Goal: Task Accomplishment & Management: Complete application form

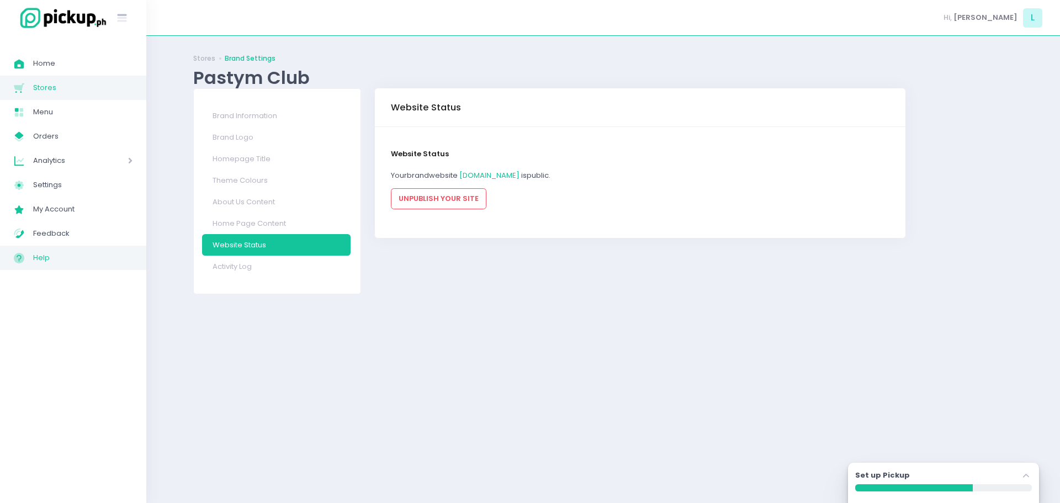
click at [14, 258] on circle at bounding box center [19, 257] width 10 height 10
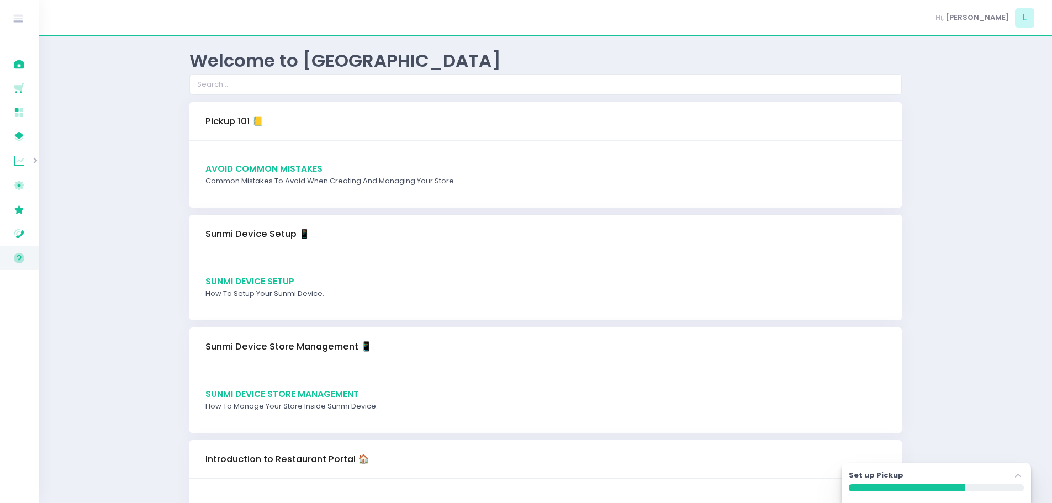
click at [279, 164] on span "Avoid Common Mistakes" at bounding box center [263, 169] width 117 height 12
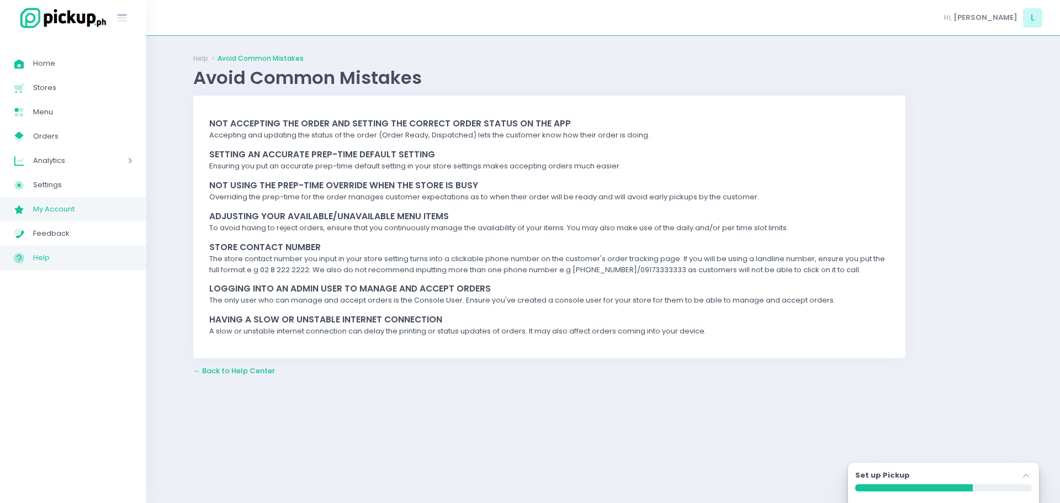
click at [33, 212] on span "My Account" at bounding box center [82, 209] width 99 height 14
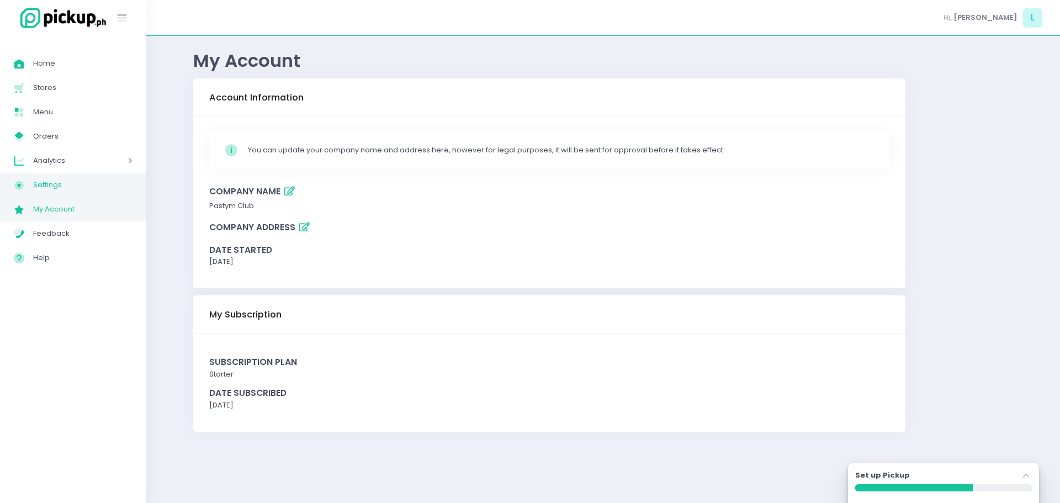
click at [60, 182] on span "Settings" at bounding box center [82, 185] width 99 height 14
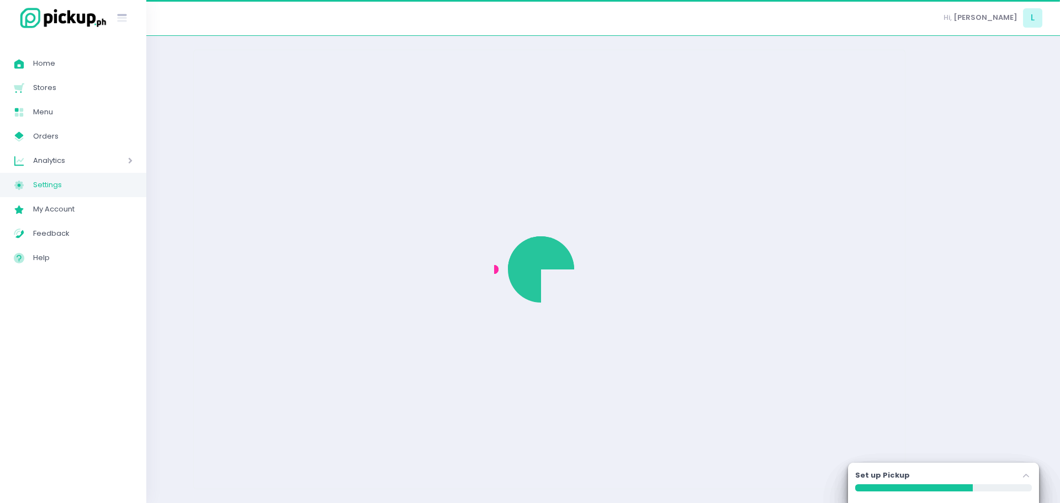
select select "active"
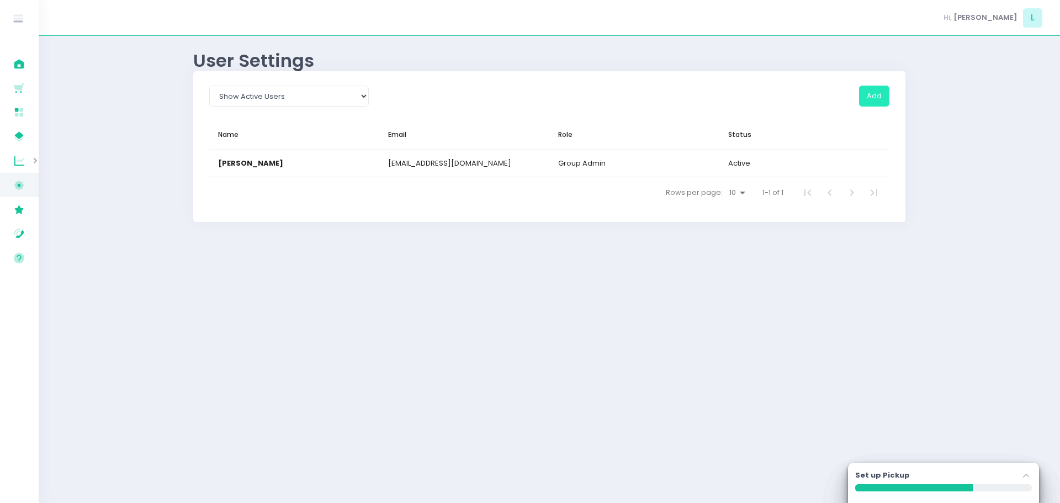
click at [874, 95] on button "Add" at bounding box center [874, 96] width 30 height 21
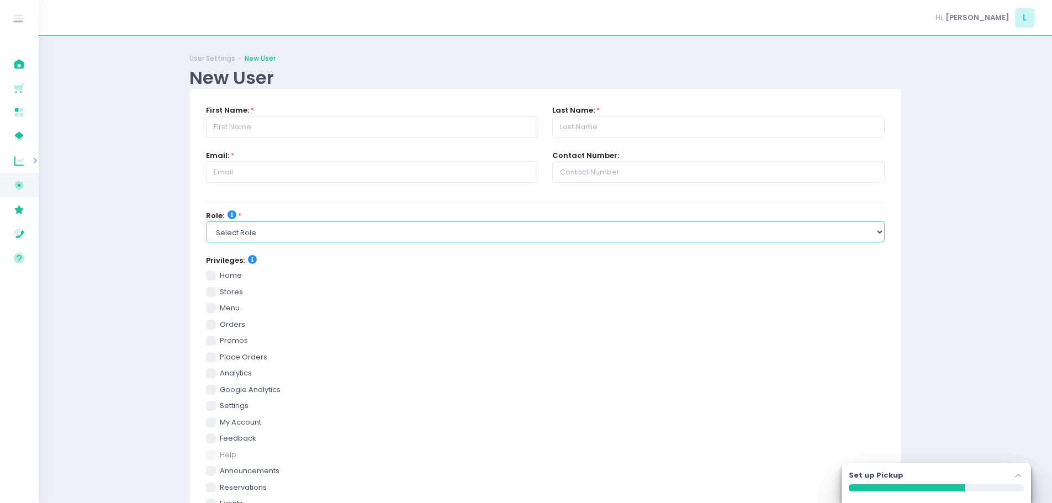
click at [337, 234] on select "Select Role group admin brand admin store admin accounting console user console…" at bounding box center [545, 231] width 679 height 21
select select "console_user"
click at [206, 221] on select "Select Role group admin brand admin store admin accounting console user console…" at bounding box center [545, 231] width 679 height 21
checkbox input "true"
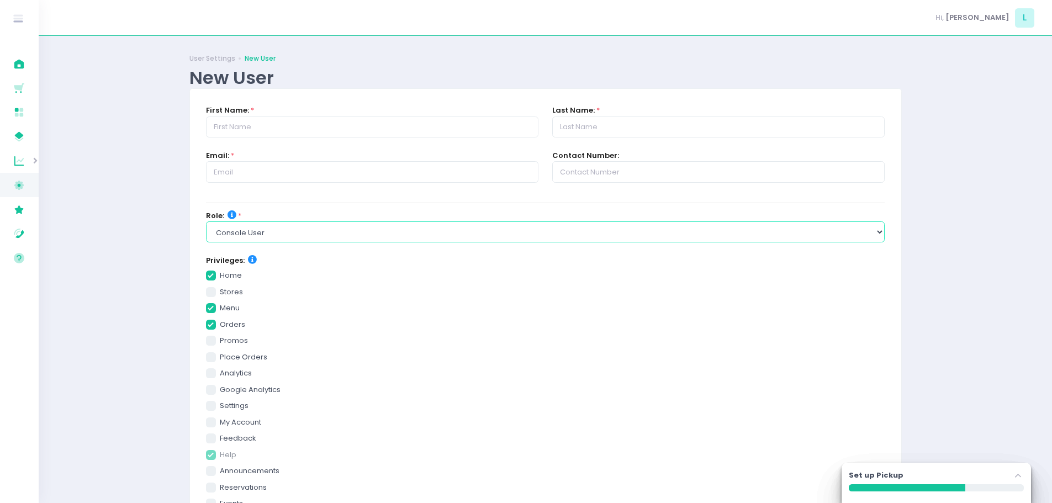
checkbox input "true"
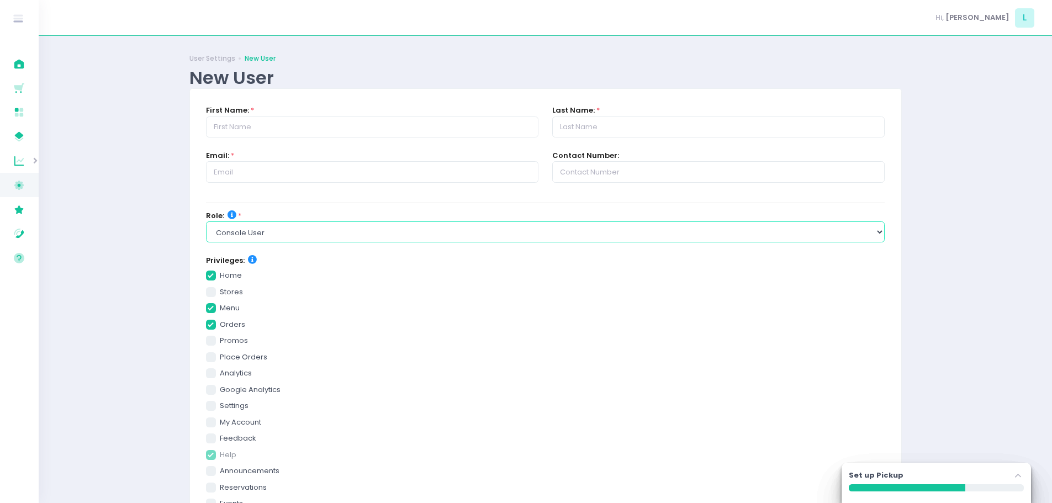
checkbox input "true"
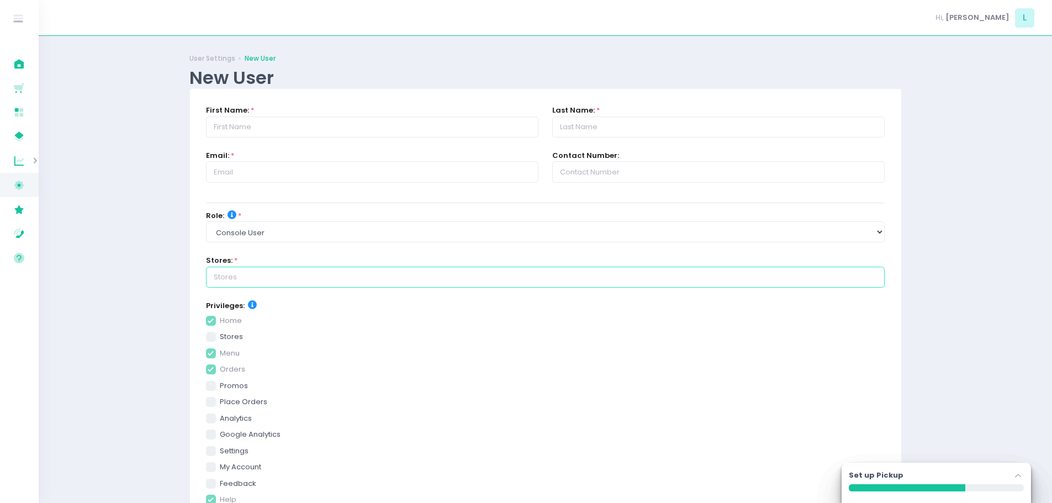
checkbox input "true"
click at [307, 285] on input "text" at bounding box center [545, 277] width 679 height 21
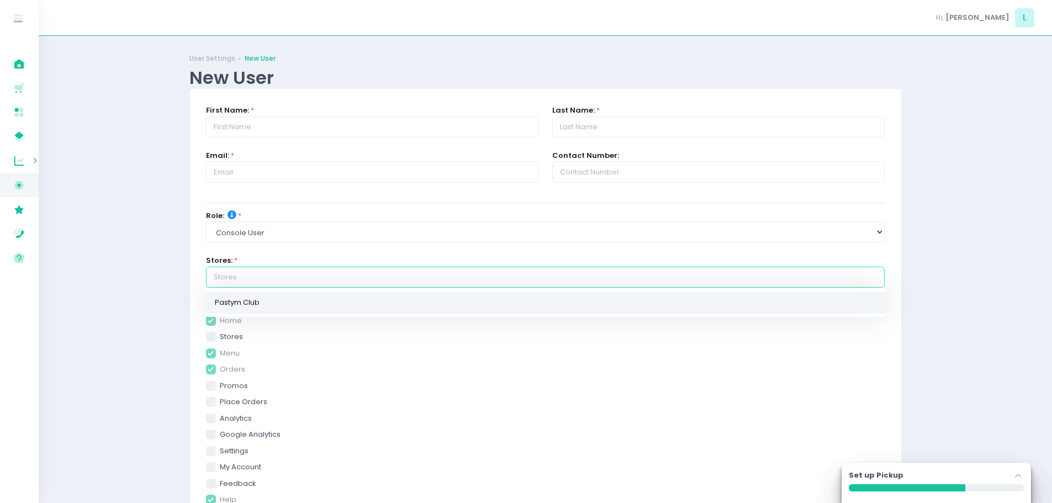
click at [275, 305] on link "Pastym Club" at bounding box center [545, 303] width 679 height 22
checkbox input "true"
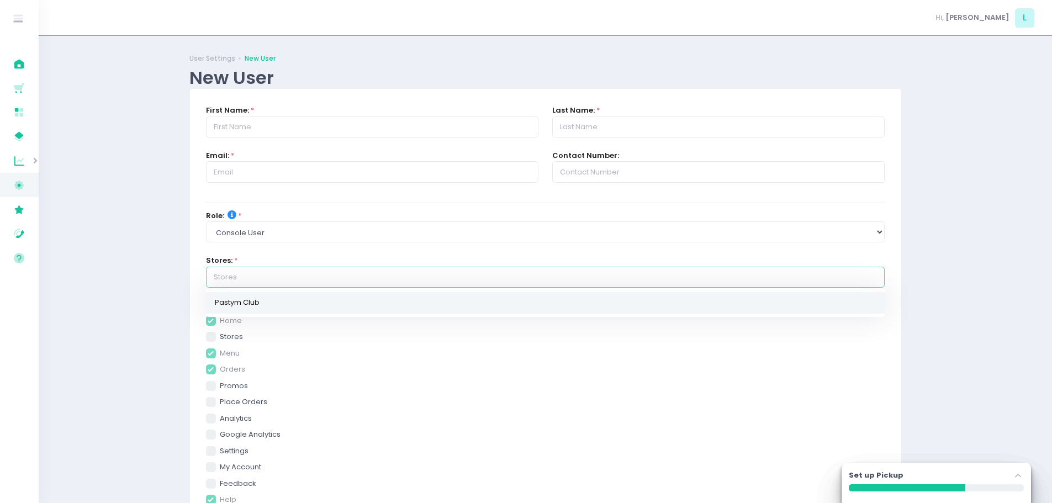
type input "Pastym Club"
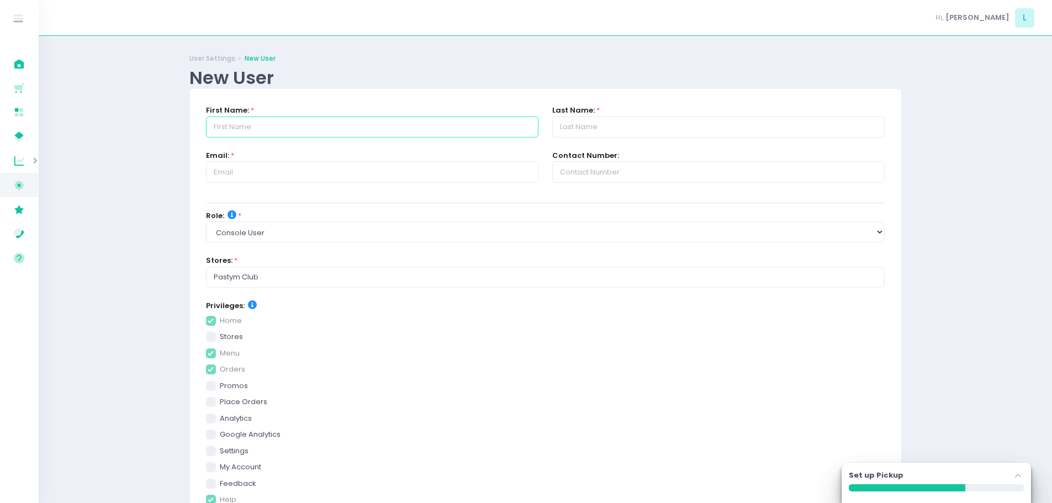
checkbox input "true"
click at [284, 134] on input "text" at bounding box center [372, 127] width 332 height 21
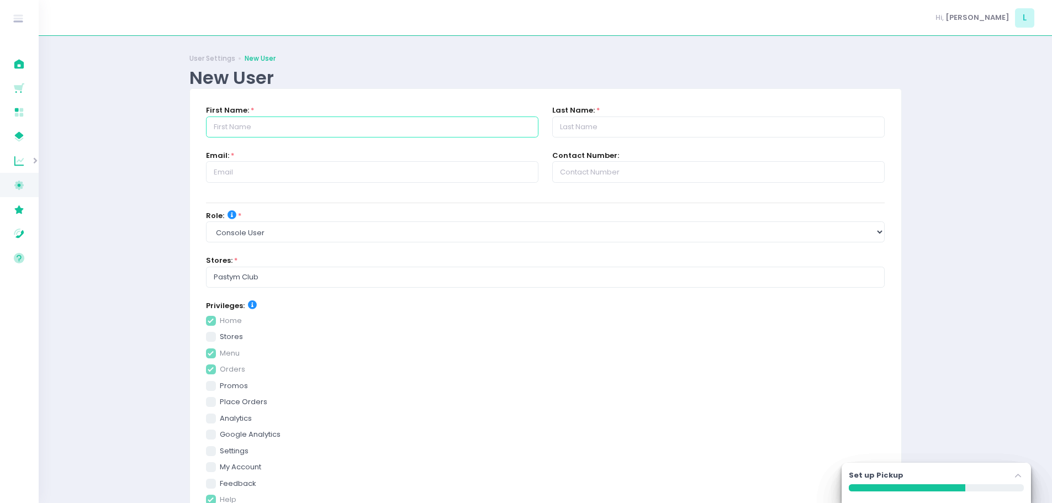
type input "V"
checkbox input "true"
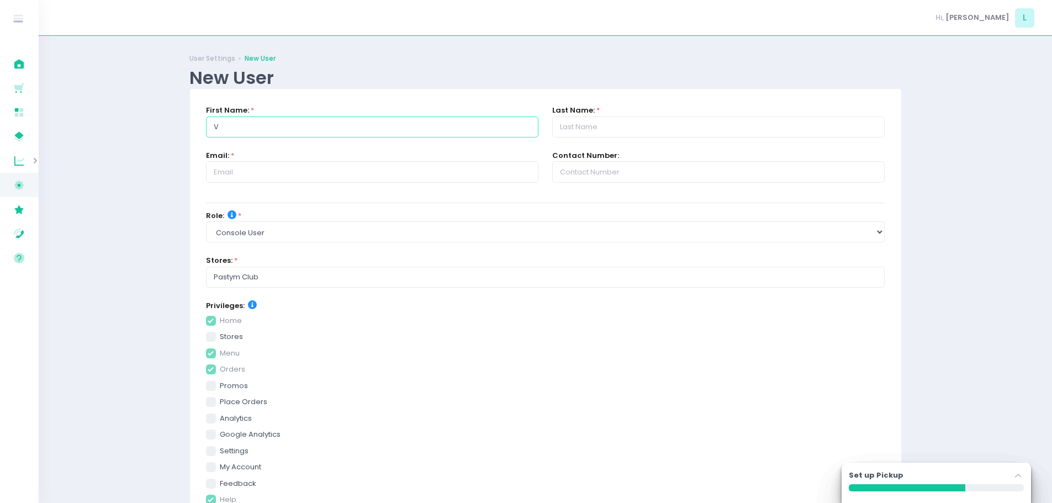
checkbox input "true"
type input "Va"
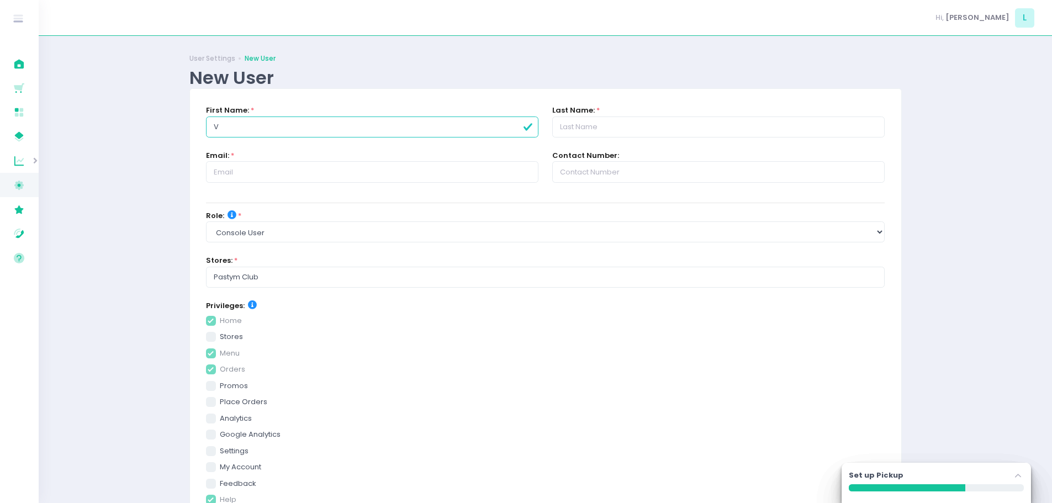
checkbox input "true"
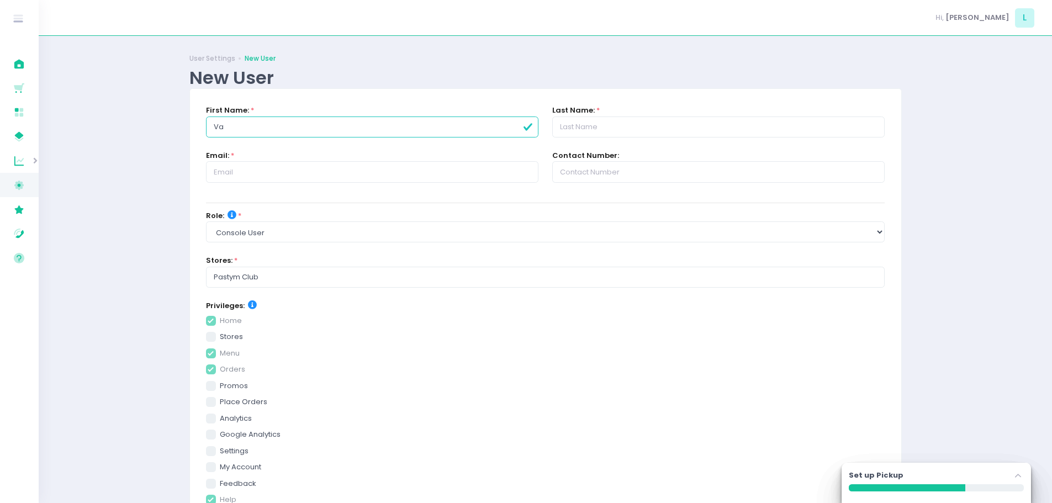
checkbox input "true"
type input "Van"
checkbox input "true"
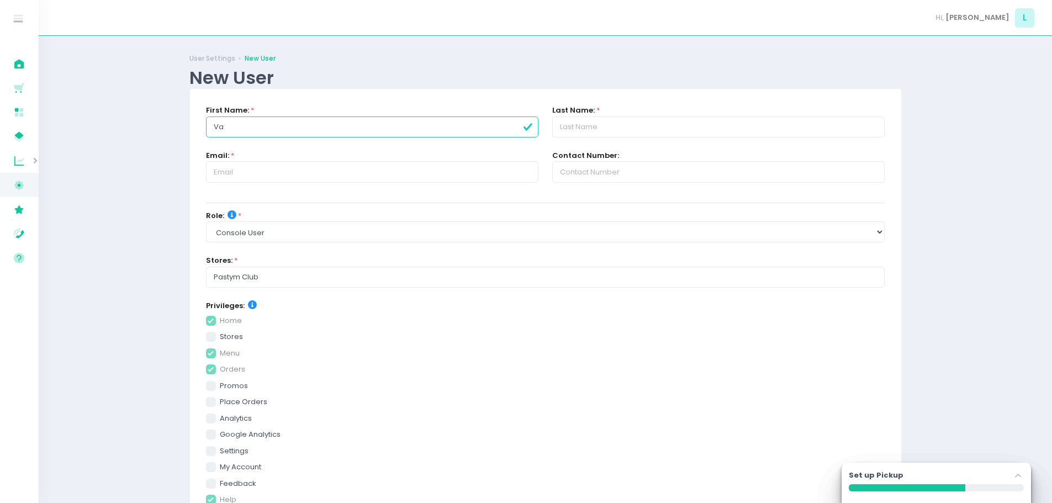
checkbox input "true"
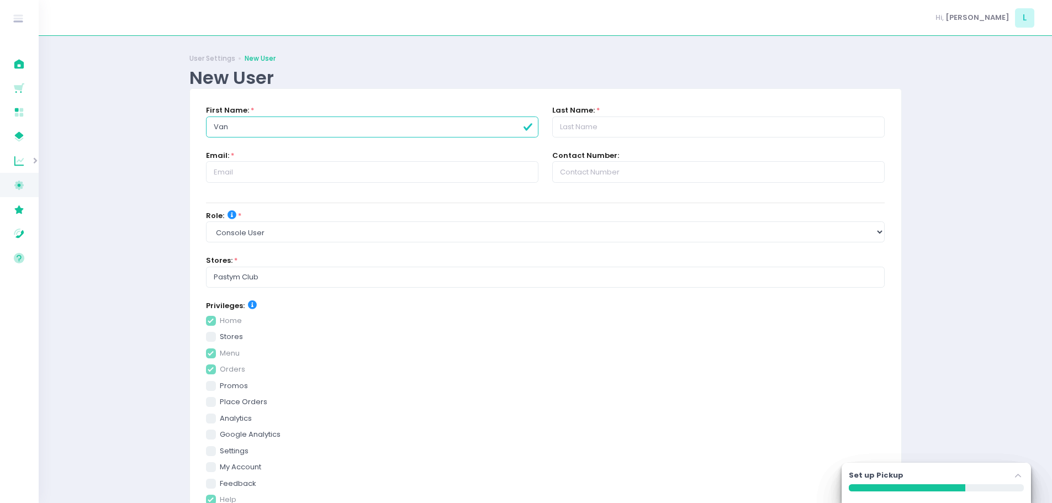
checkbox input "true"
type input "Vane"
checkbox input "true"
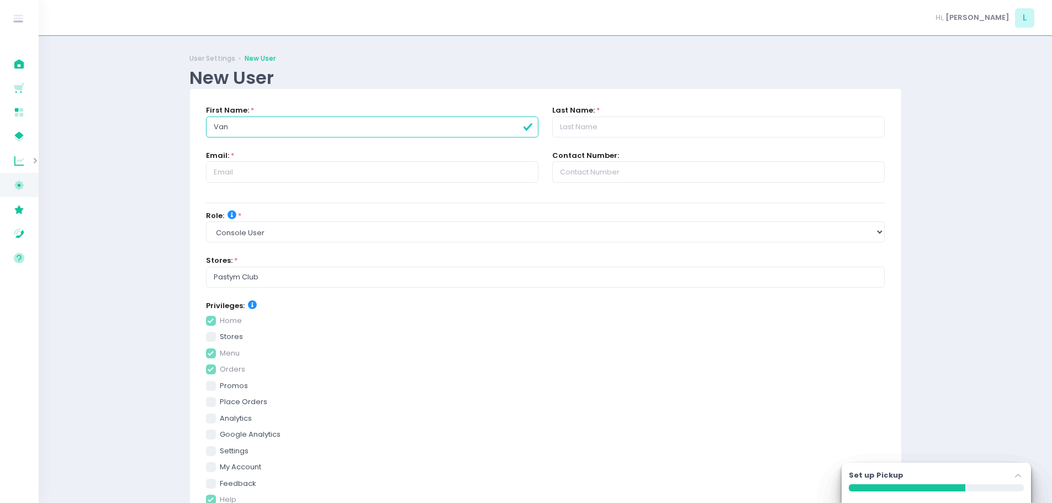
checkbox input "true"
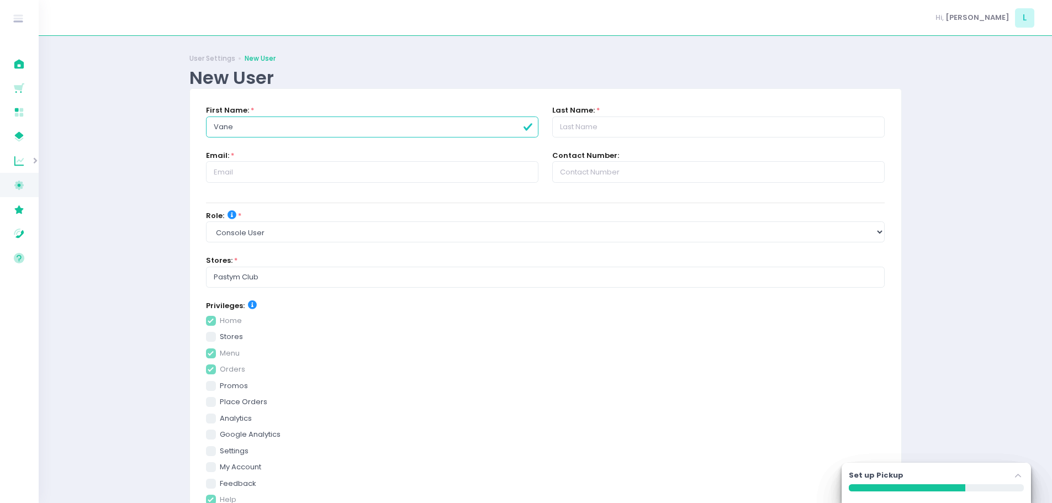
checkbox input "true"
type input "Vanes"
checkbox input "true"
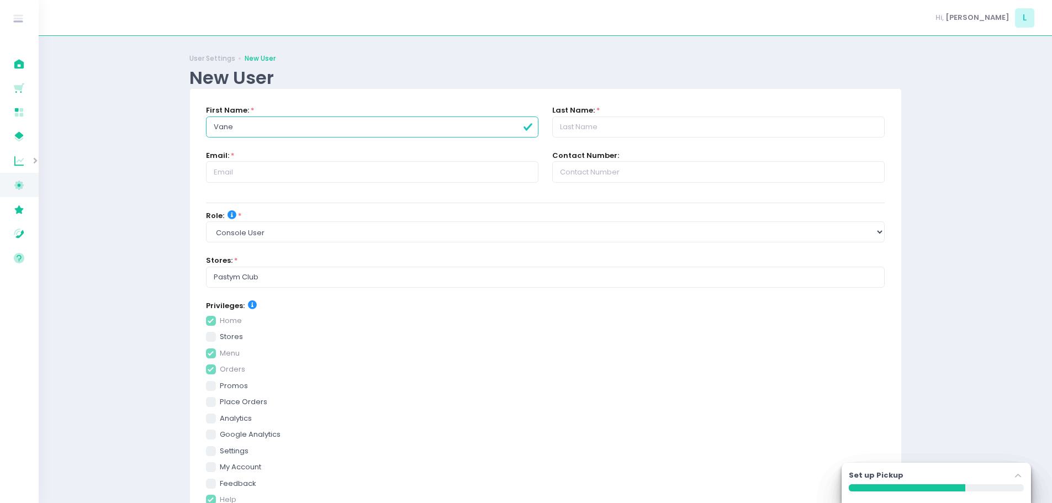
checkbox input "true"
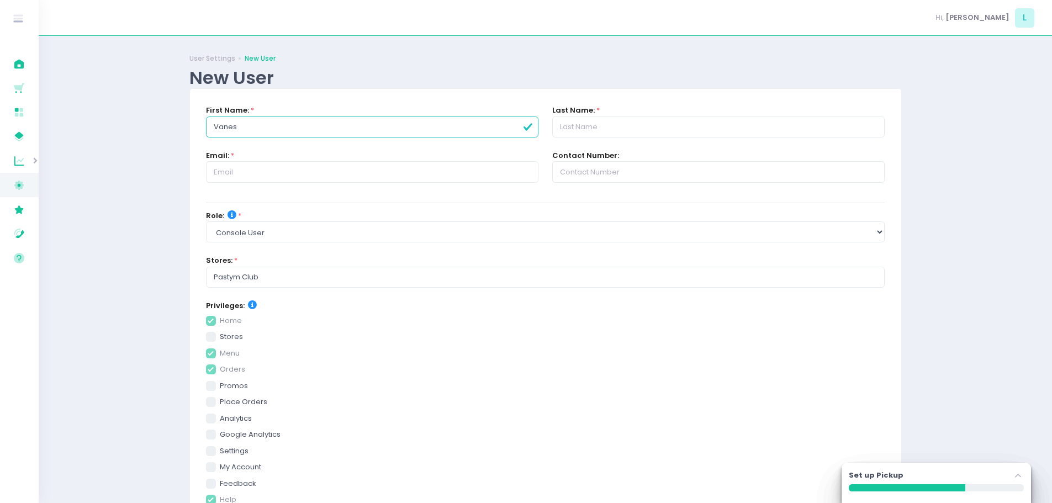
type input "Vaness"
checkbox input "true"
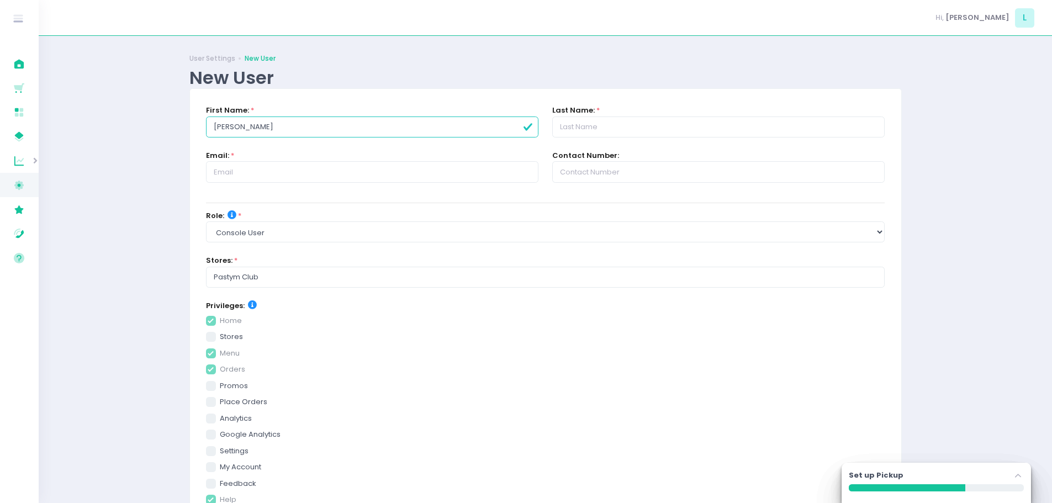
checkbox input "true"
type input "Vanesss"
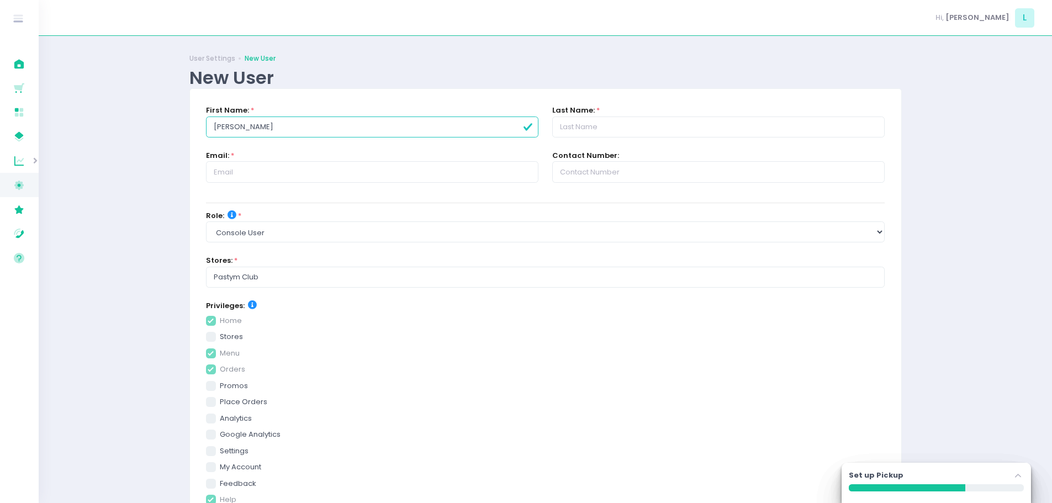
checkbox input "true"
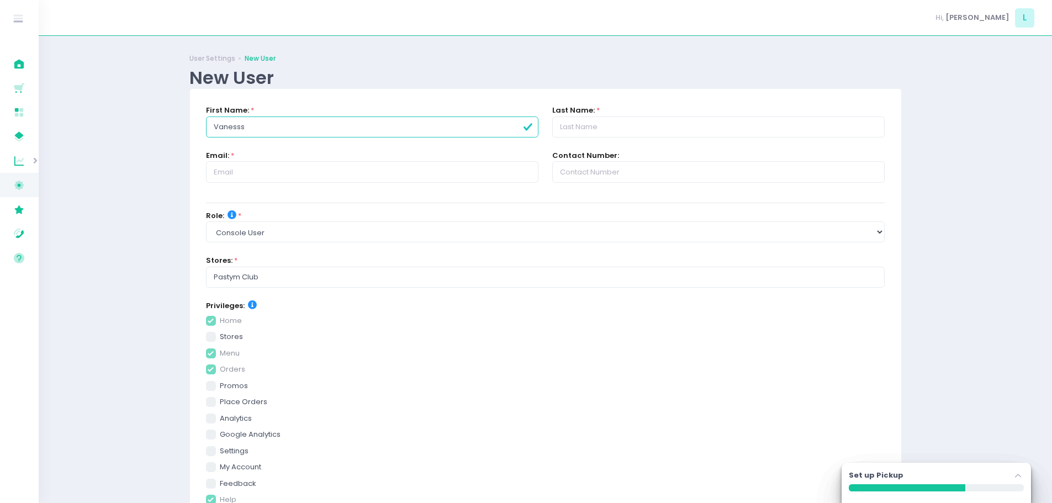
checkbox input "true"
type input "Vaness"
checkbox input "true"
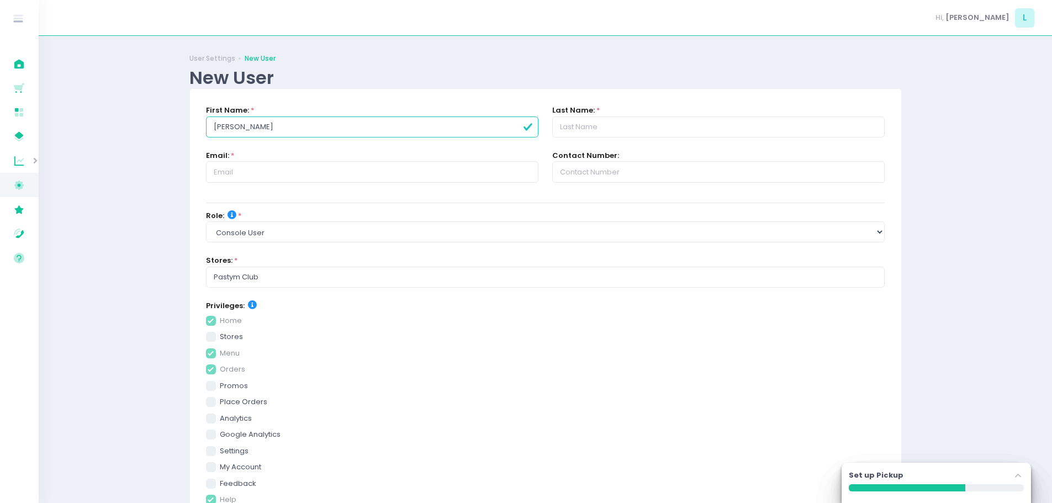
checkbox input "true"
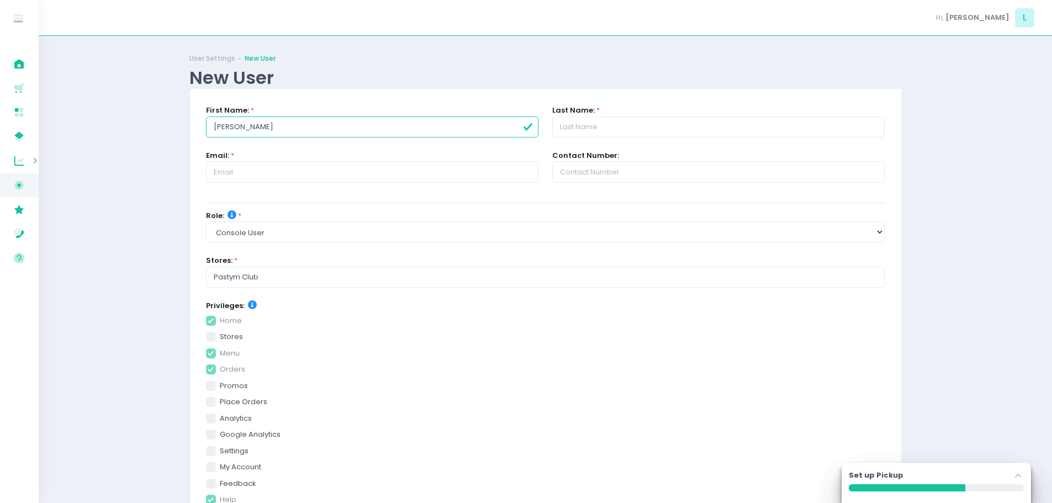
checkbox input "true"
type input "Vanessa"
checkbox input "true"
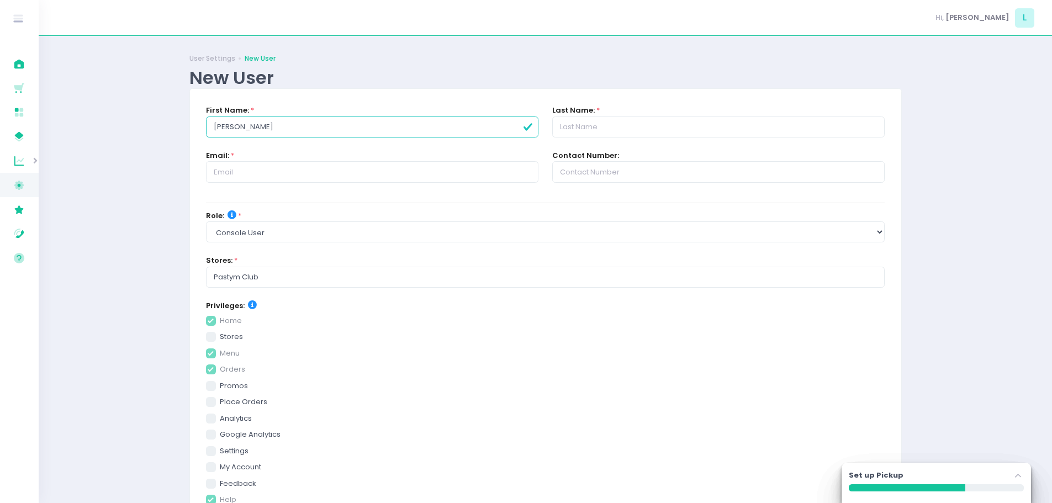
checkbox input "true"
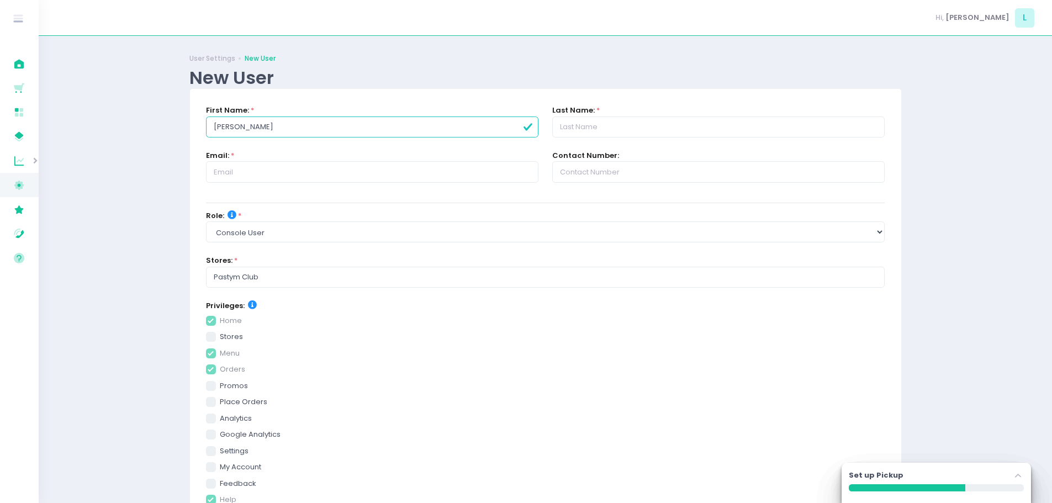
checkbox input "true"
type input "Vanessa"
checkbox input "true"
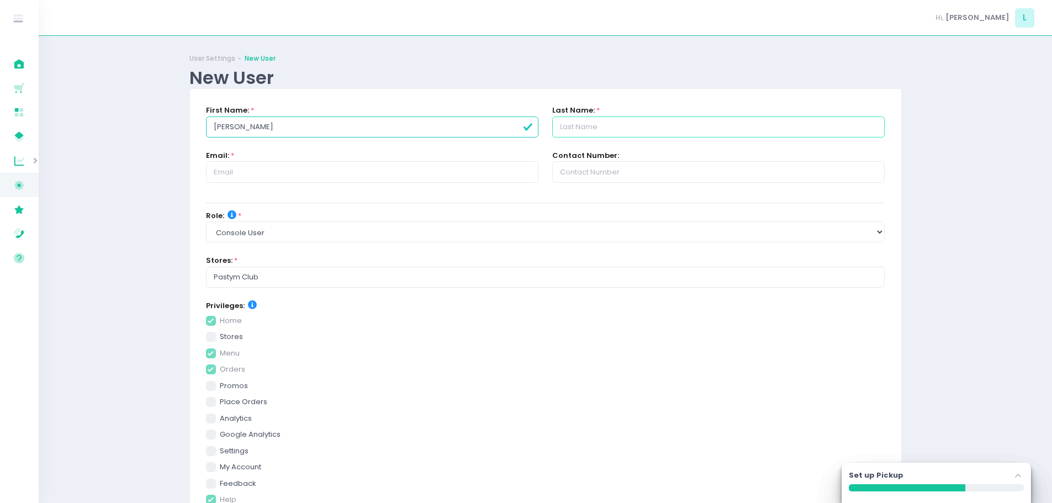
checkbox input "true"
type input "c"
checkbox input "true"
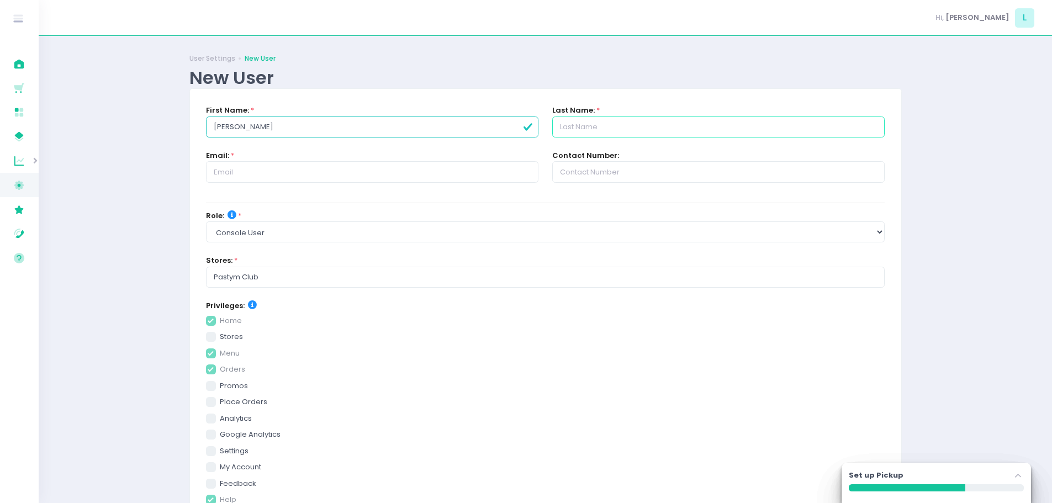
checkbox input "true"
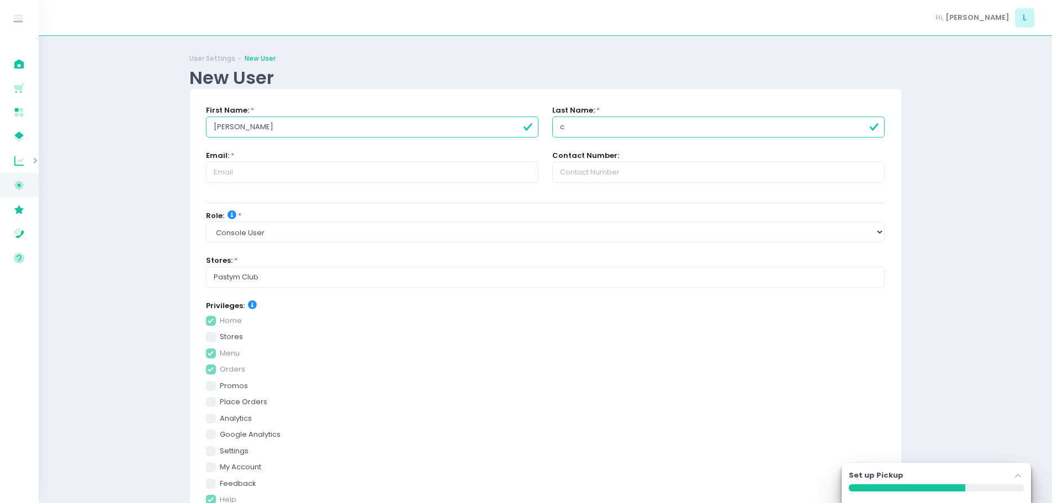
type input "cA"
checkbox input "true"
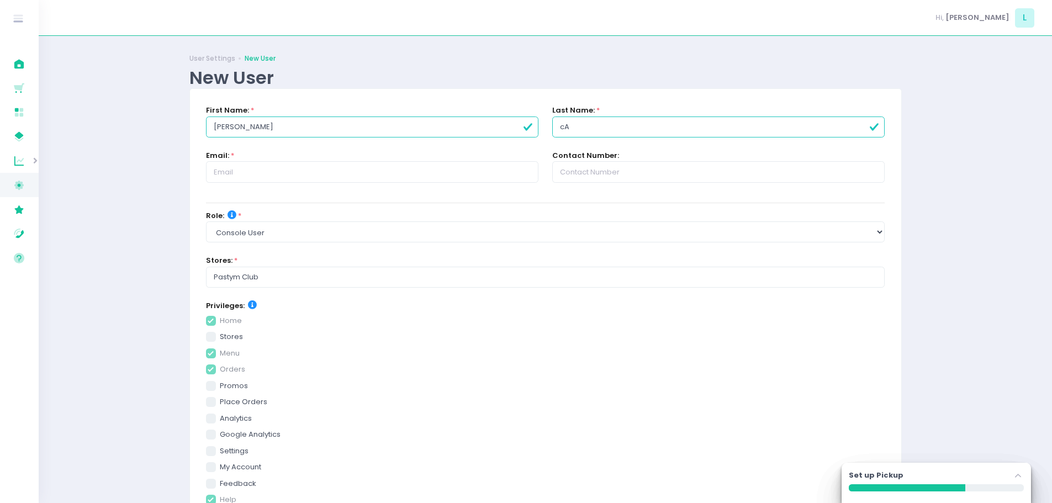
checkbox input "true"
type input "c"
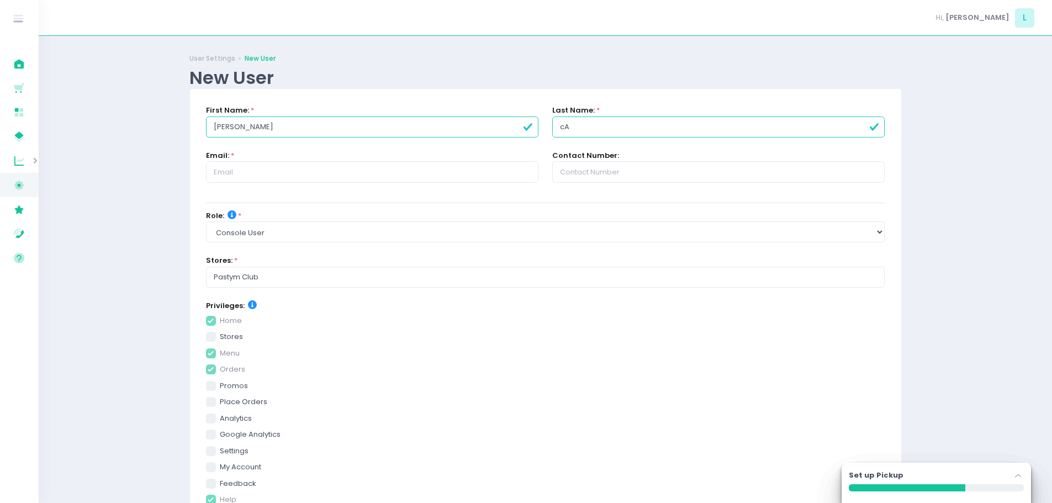
checkbox input "true"
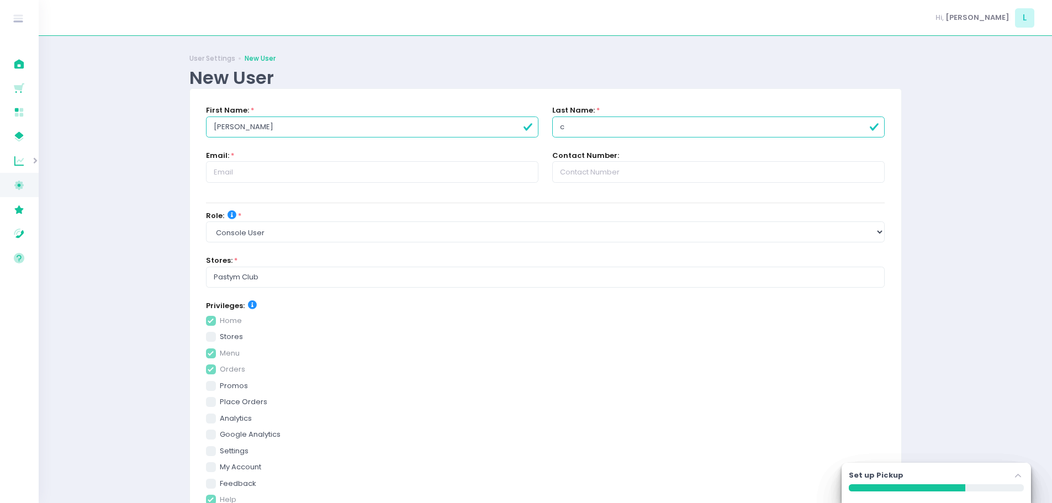
checkbox input "true"
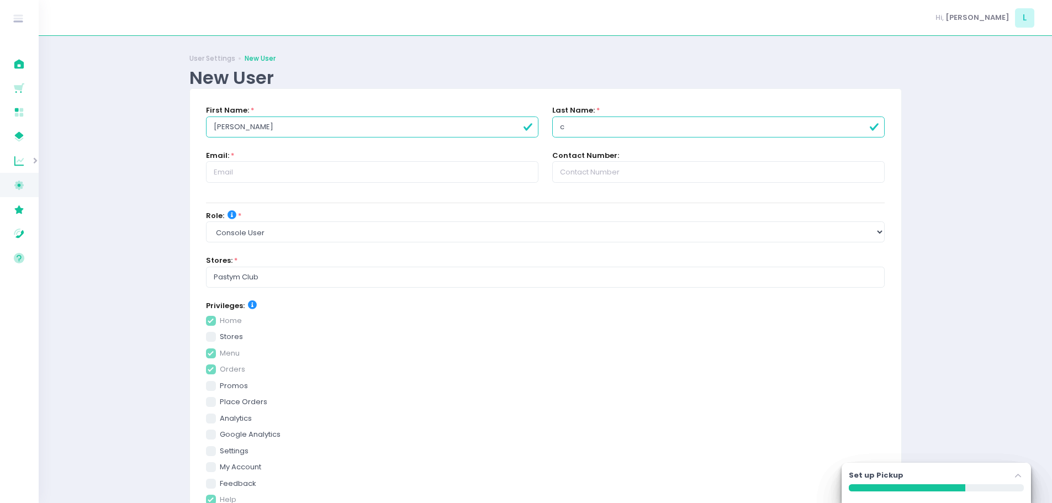
checkbox input "true"
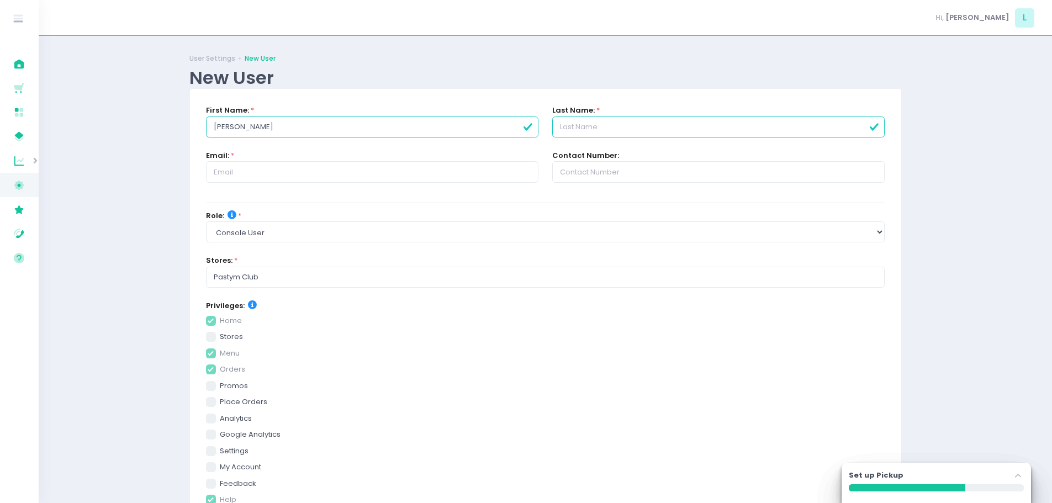
checkbox input "true"
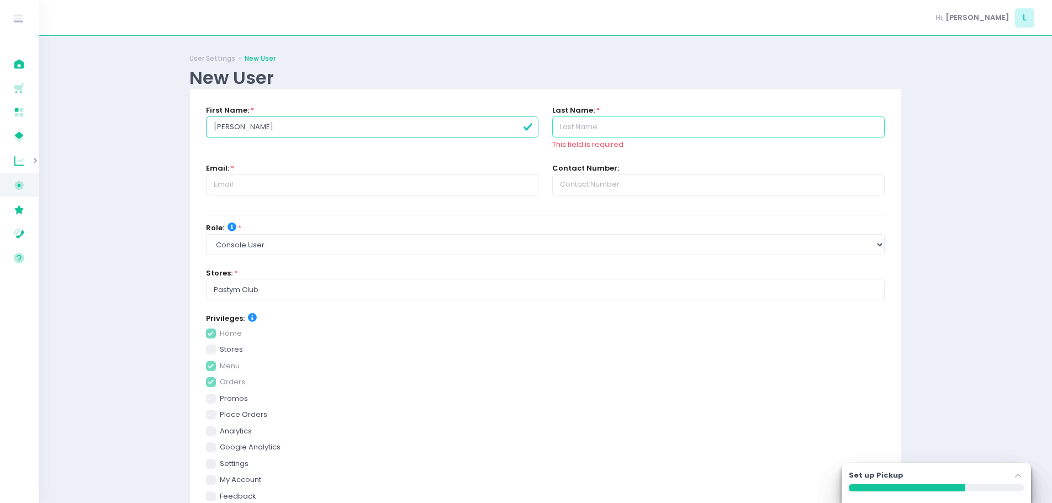
type input "C"
checkbox input "true"
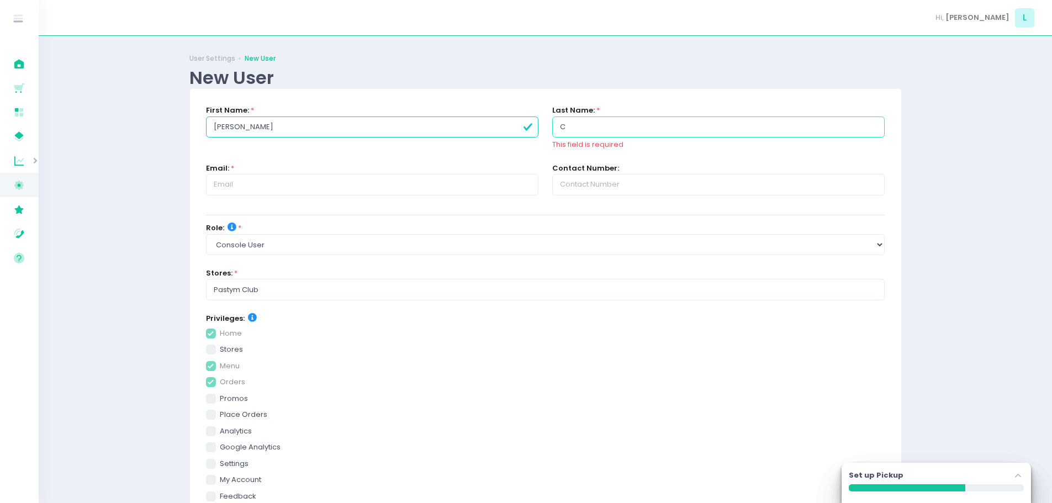
checkbox input "true"
type input "CA"
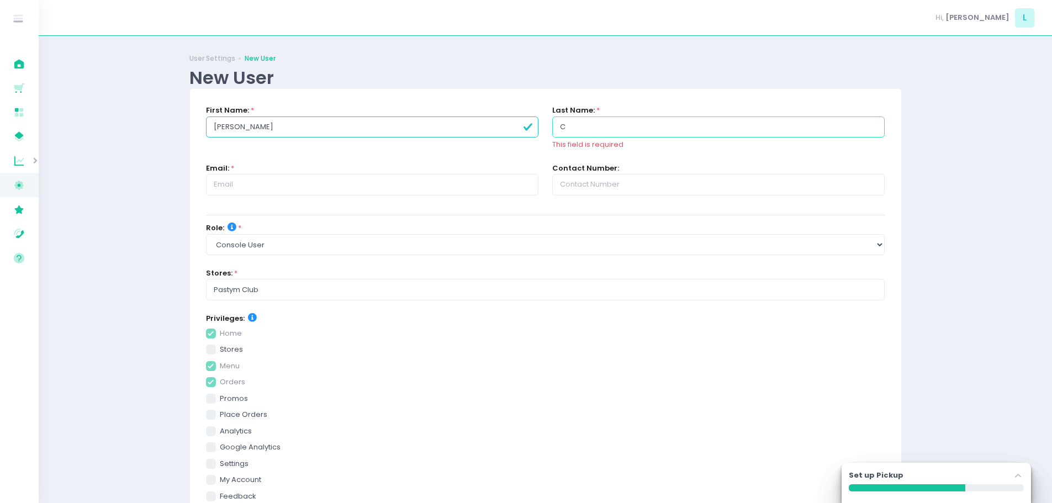
checkbox input "true"
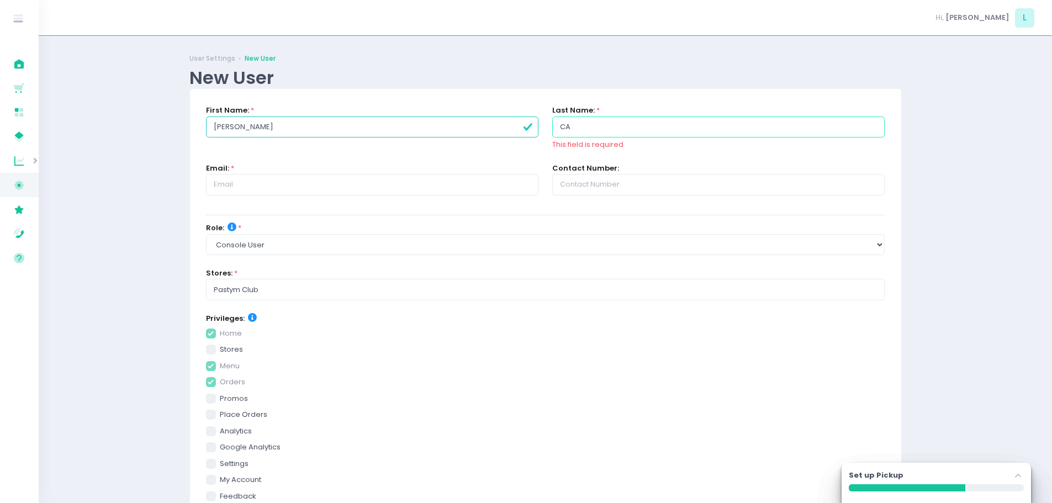
checkbox input "true"
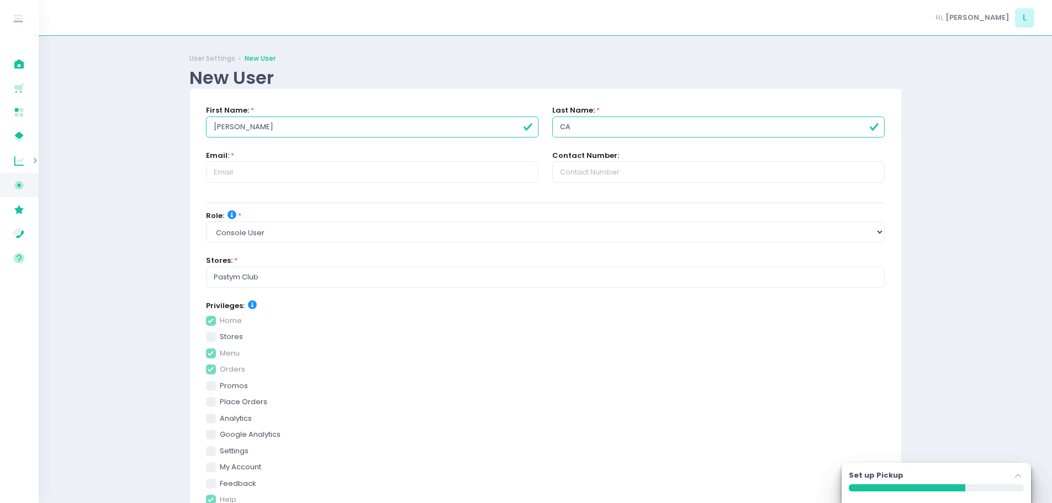
type input "C"
checkbox input "true"
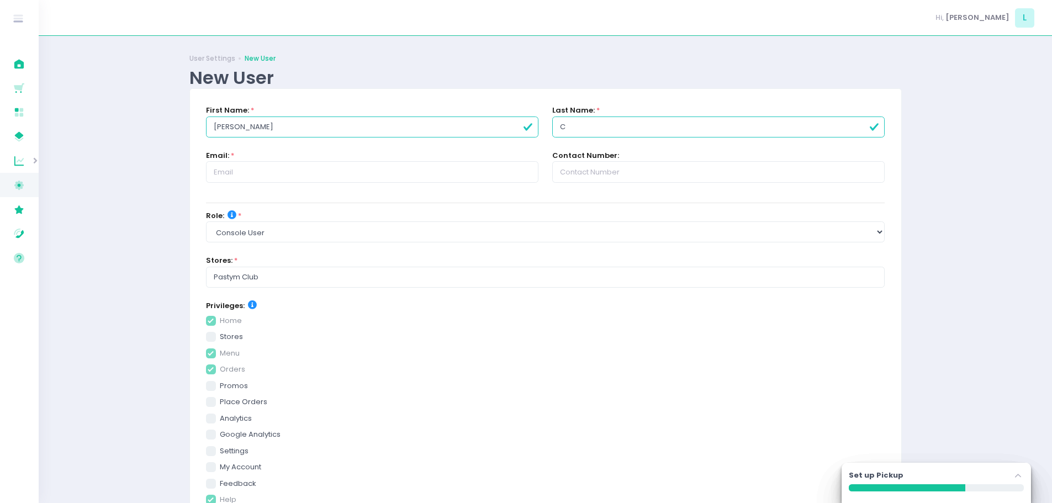
checkbox input "true"
type input "Ca"
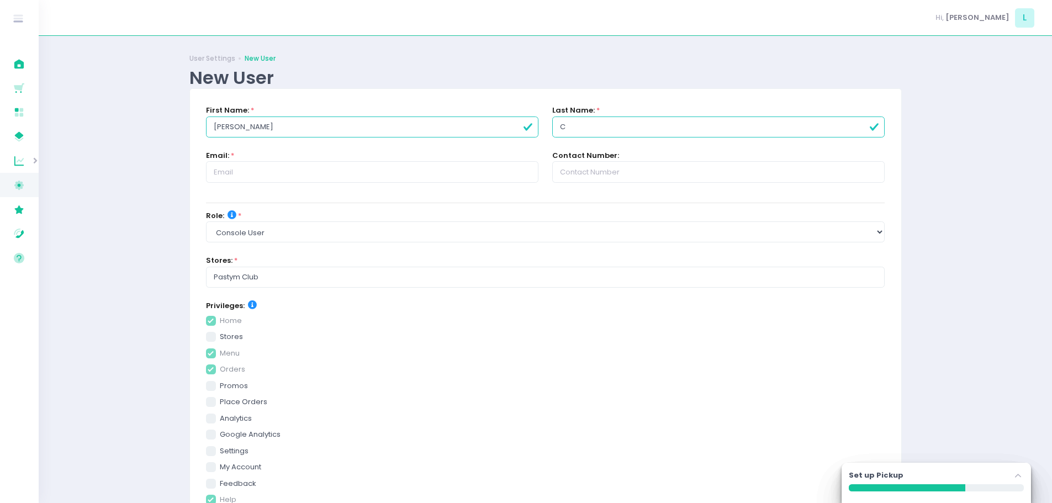
checkbox input "true"
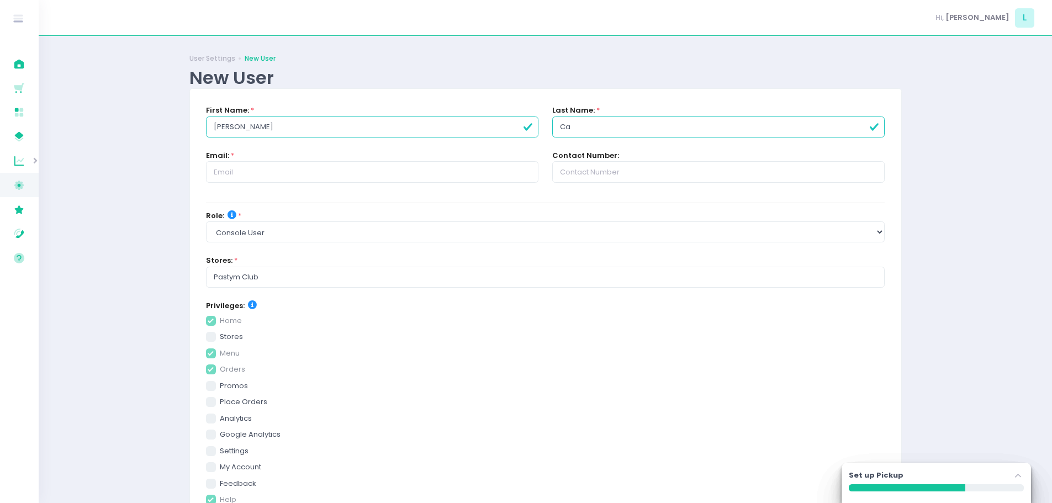
checkbox input "true"
type input "Cae"
checkbox input "true"
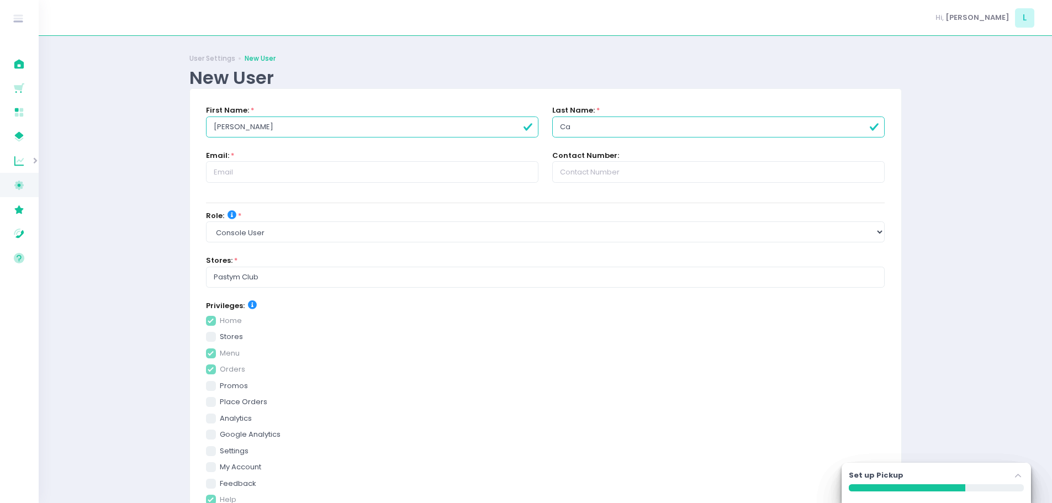
checkbox input "true"
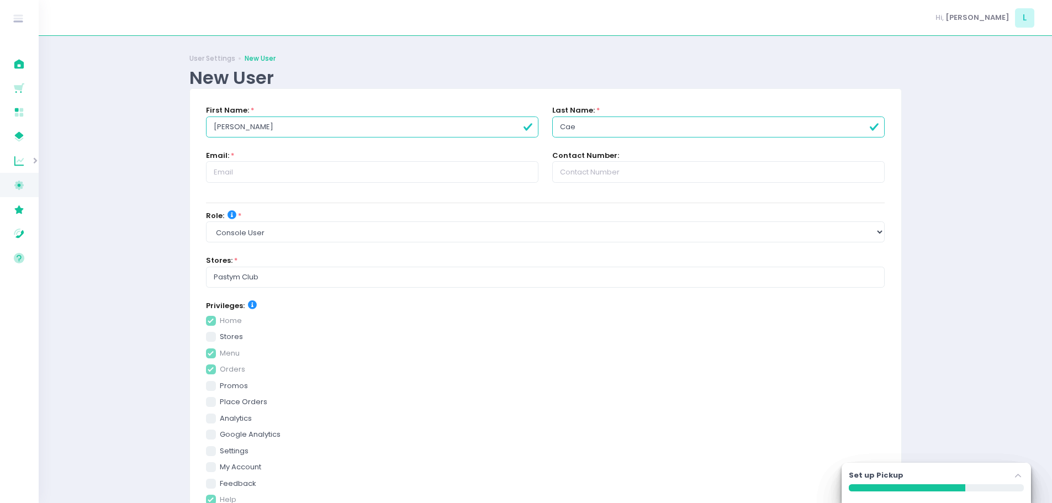
checkbox input "true"
type input "Caeg"
checkbox input "true"
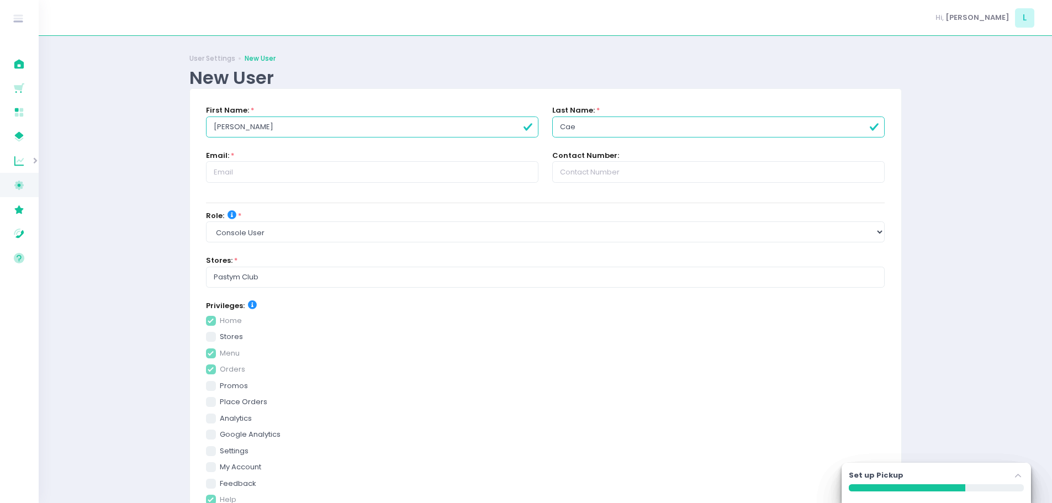
checkbox input "true"
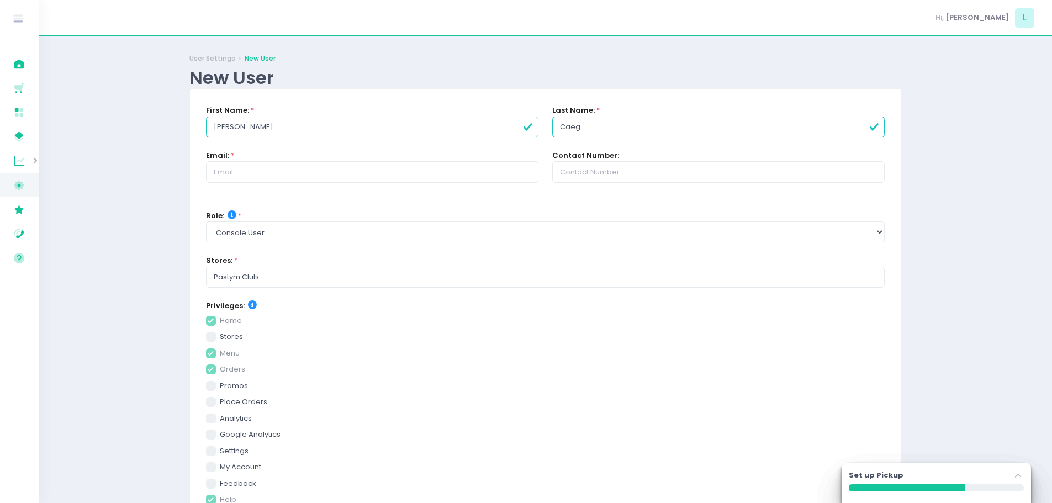
checkbox input "true"
type input "Caeg"
click at [294, 177] on input "text" at bounding box center [372, 171] width 332 height 21
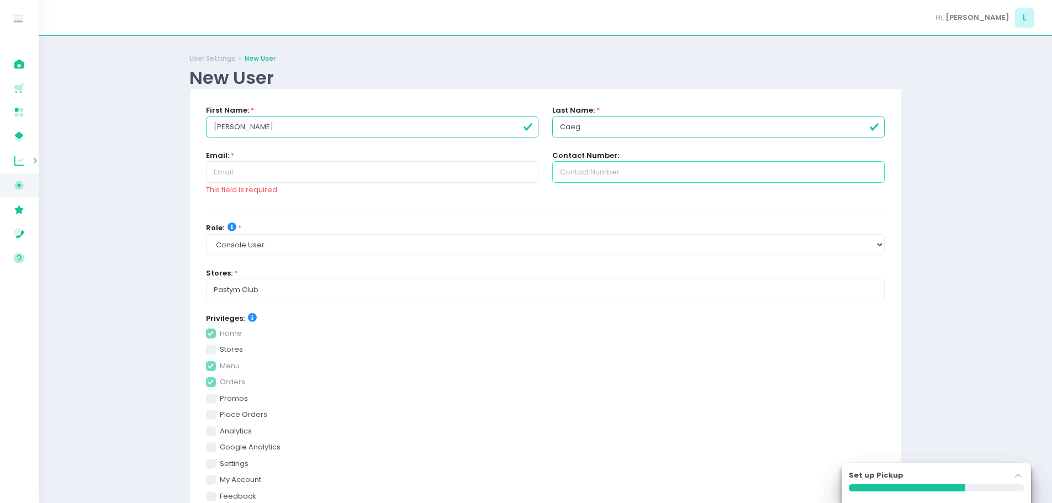
click at [656, 170] on input "text" at bounding box center [718, 171] width 332 height 21
click at [442, 171] on input "text" at bounding box center [372, 171] width 332 height 21
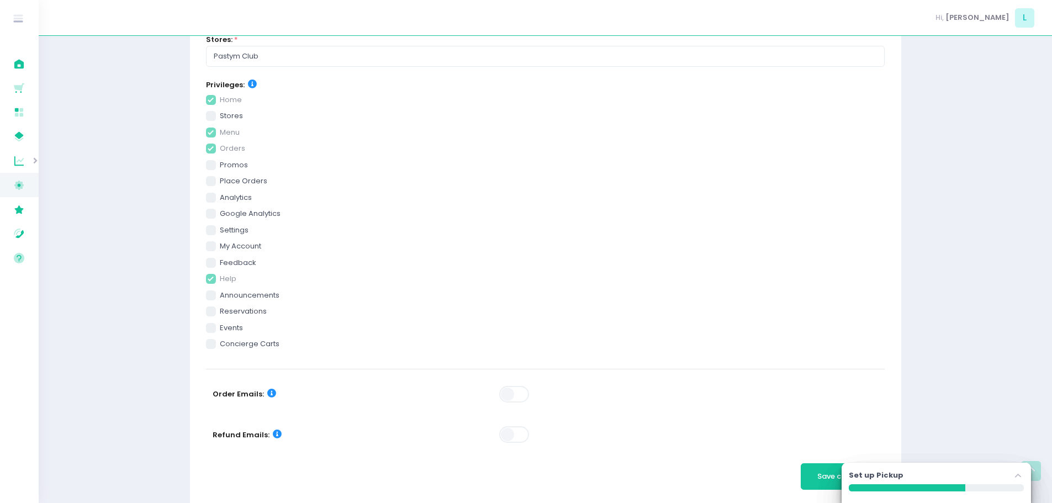
scroll to position [244, 0]
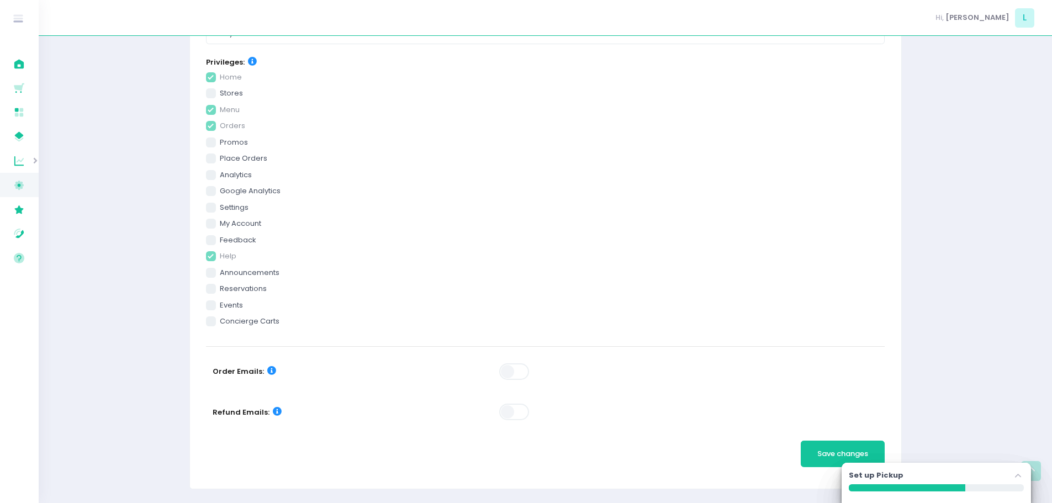
click at [515, 373] on span at bounding box center [514, 371] width 31 height 17
click at [516, 426] on span at bounding box center [514, 415] width 31 height 25
click at [517, 421] on label at bounding box center [514, 412] width 31 height 19
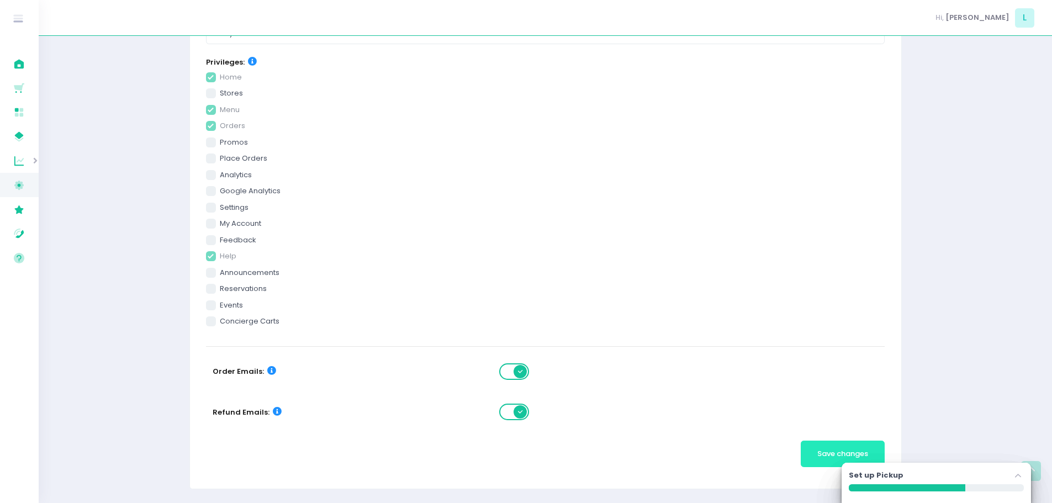
click at [833, 457] on span "Save changes" at bounding box center [842, 453] width 51 height 10
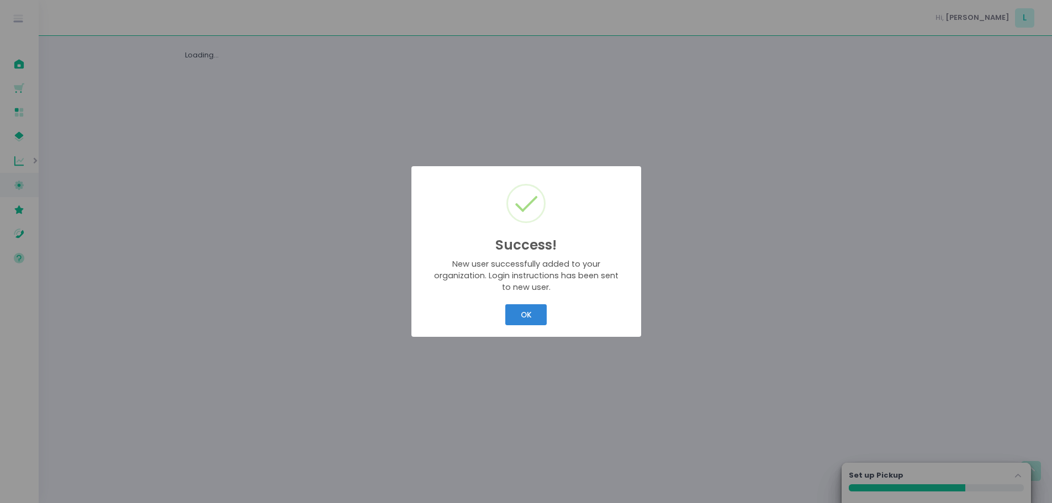
scroll to position [0, 0]
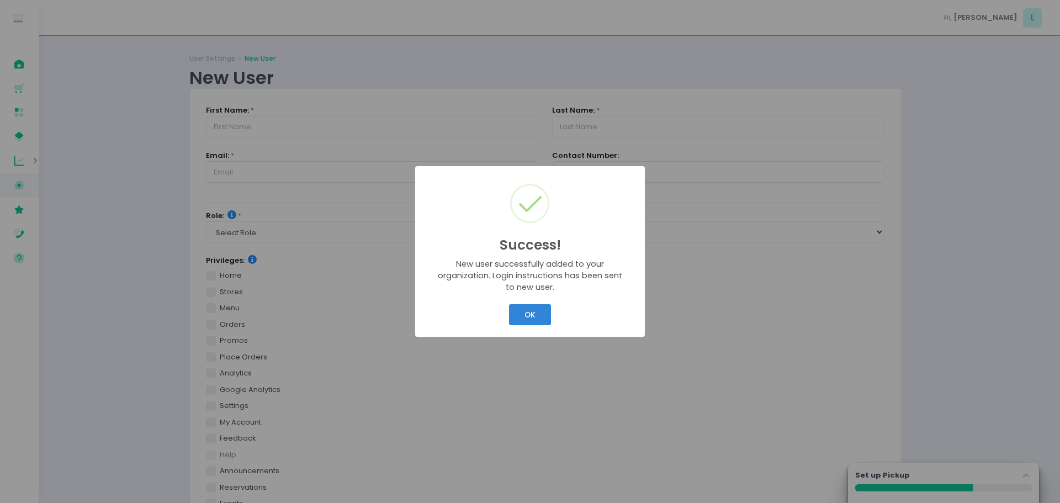
drag, startPoint x: 539, startPoint y: 311, endPoint x: 514, endPoint y: 310, distance: 25.4
click at [537, 310] on button "OK" at bounding box center [529, 314] width 41 height 21
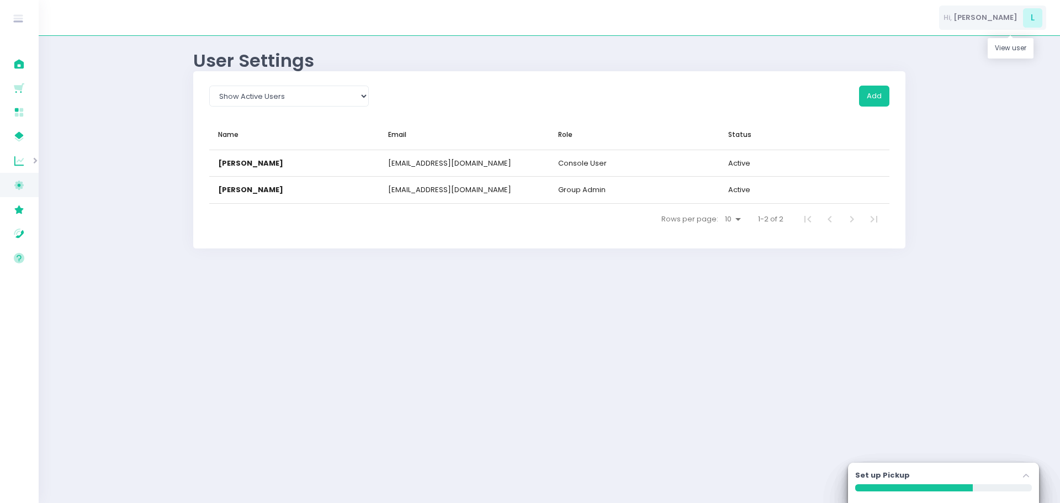
click at [1008, 15] on span "Lorenzo" at bounding box center [986, 17] width 64 height 11
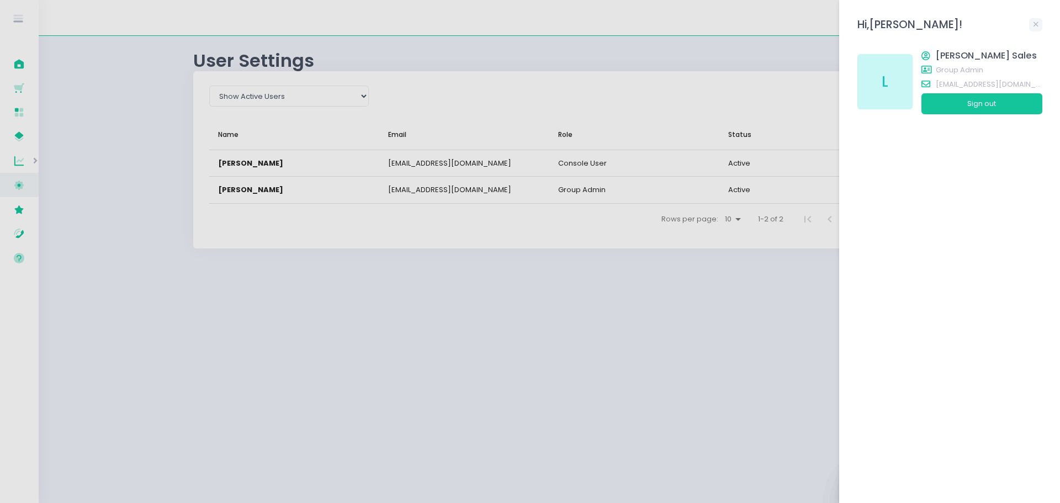
click at [423, 278] on div at bounding box center [530, 251] width 1060 height 503
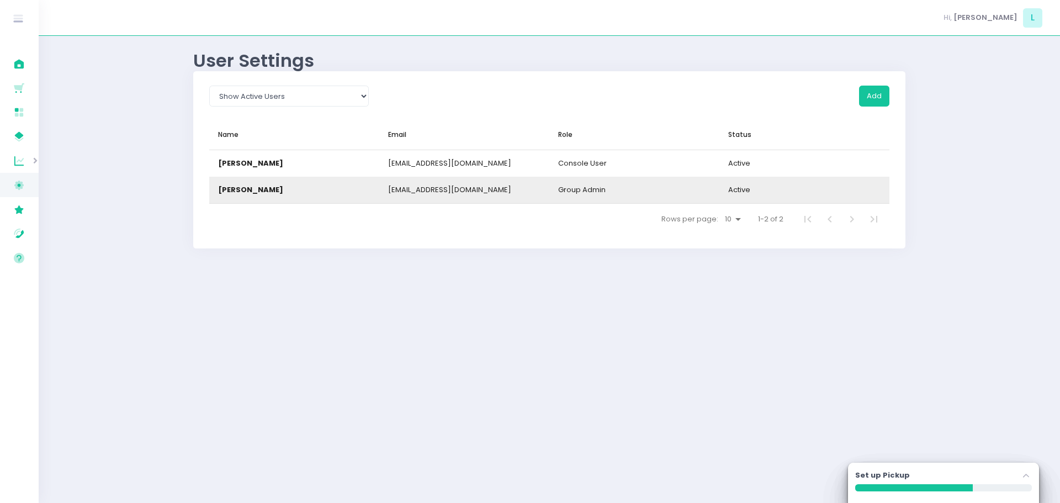
click at [547, 195] on div "lorenzojosesales@gmail.com" at bounding box center [464, 190] width 170 height 27
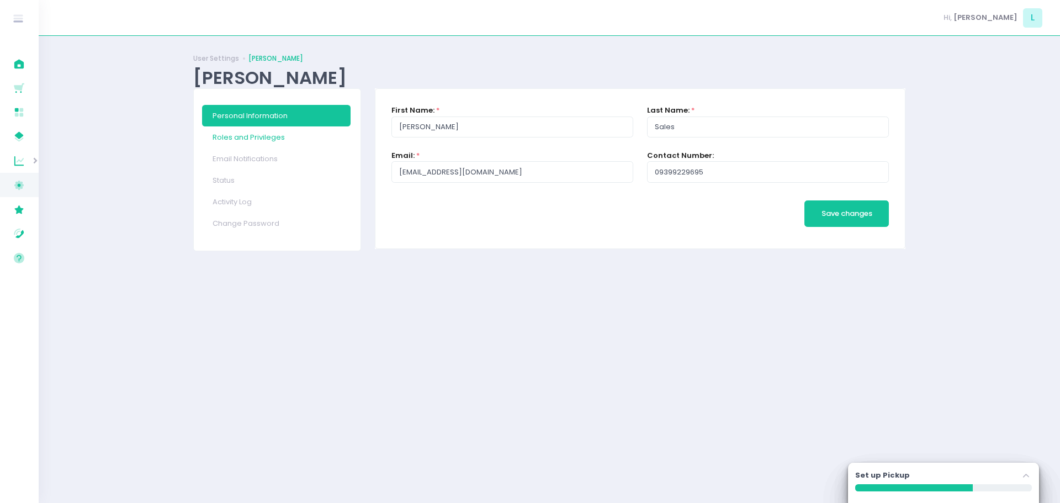
click at [276, 137] on link "Roles and Privileges" at bounding box center [276, 137] width 149 height 22
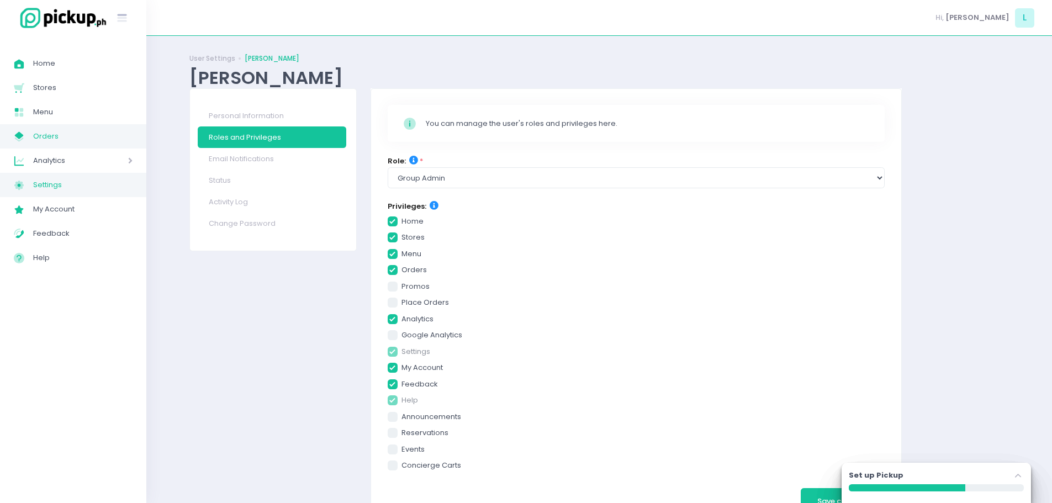
click at [26, 130] on span "My Store Created with Sketch." at bounding box center [23, 136] width 19 height 14
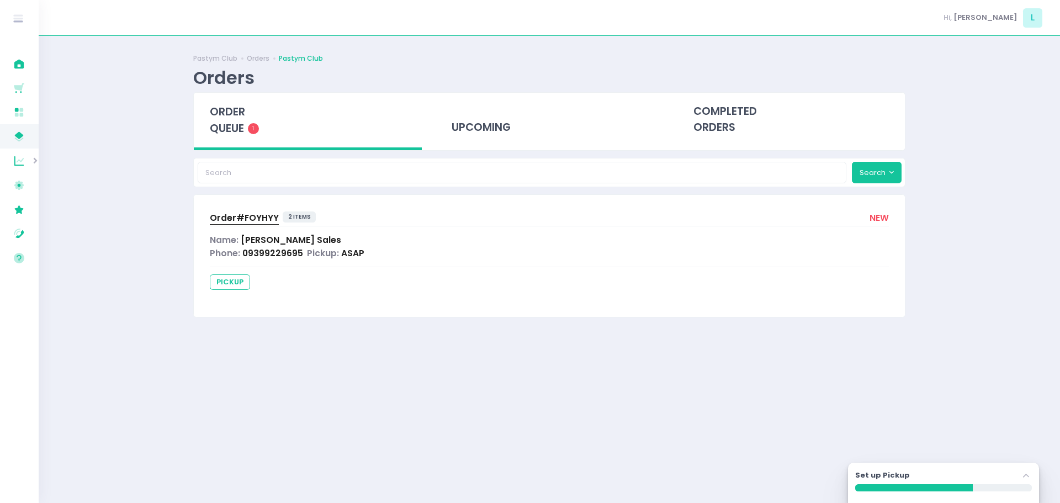
click at [272, 263] on div "Order# FOYHYY 2 items new Name: Lorenzo Sales Phone: 09399229695 Pickup: ASAP p…" at bounding box center [549, 255] width 711 height 121
click at [264, 238] on span "Lorenzo Sales" at bounding box center [291, 240] width 100 height 12
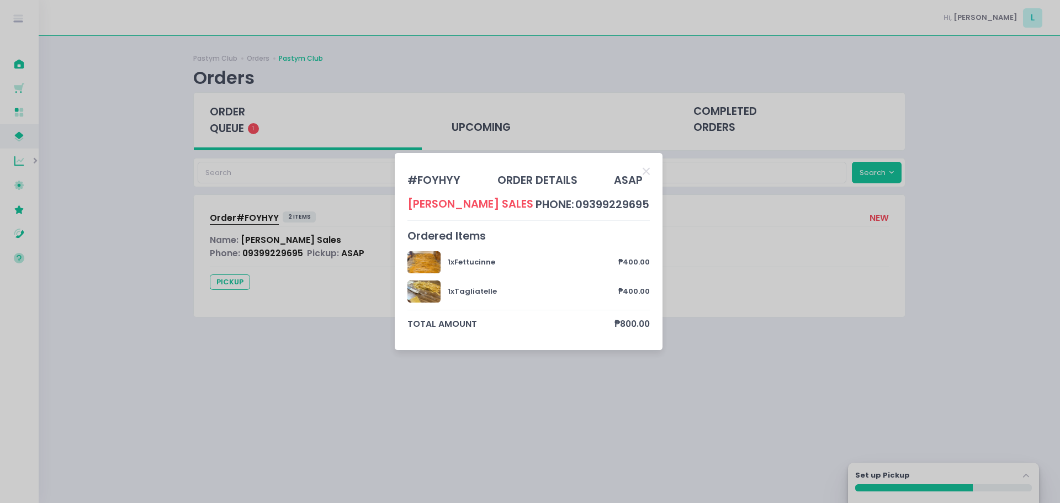
click at [549, 218] on div "# FOYHYY order details ASAP Lorenzo Sales phone: 09399229695 Ordered Items 1 x …" at bounding box center [529, 251] width 243 height 172
click at [474, 197] on div "Lorenzo Sales" at bounding box center [471, 204] width 126 height 16
click at [645, 172] on icon "Close" at bounding box center [646, 171] width 7 height 10
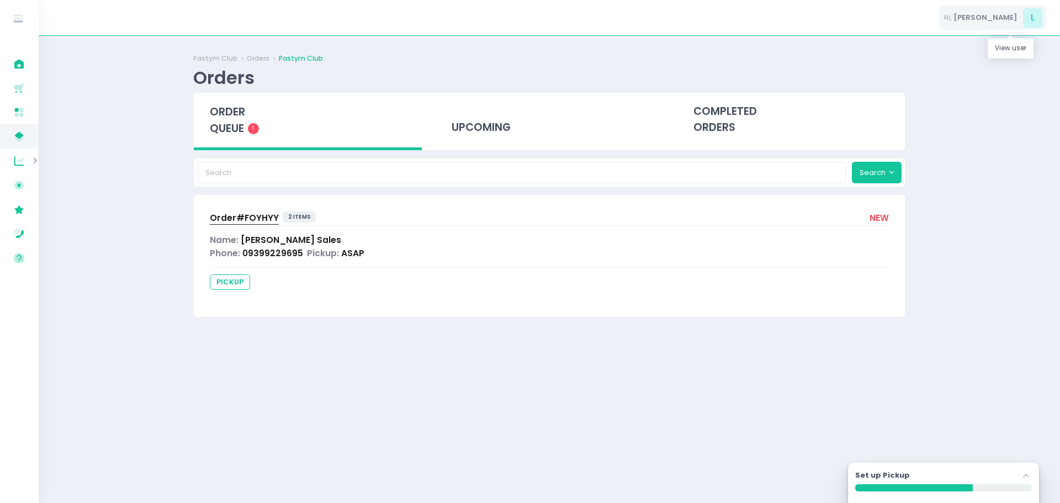
click at [1023, 22] on span "L" at bounding box center [1032, 17] width 19 height 19
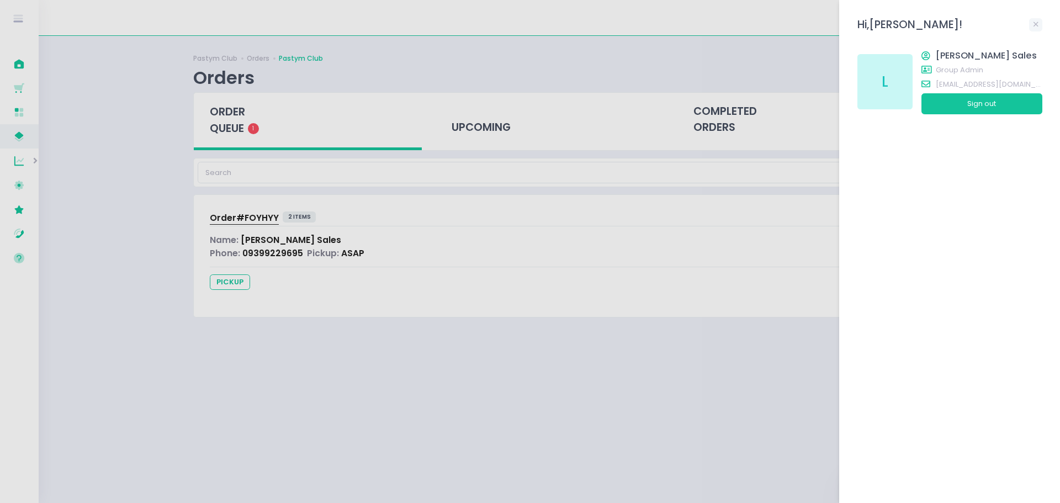
click at [539, 310] on div at bounding box center [530, 251] width 1060 height 503
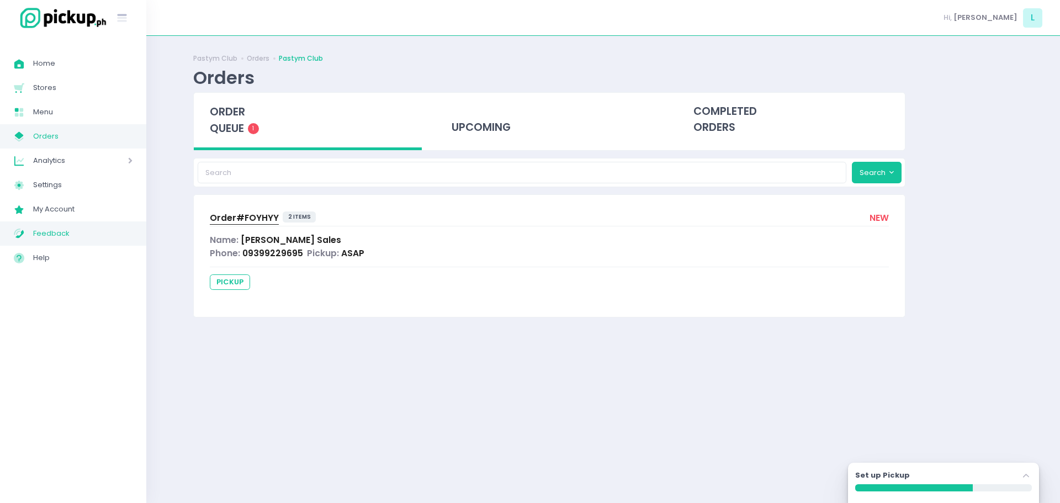
click at [61, 238] on span "Feedback" at bounding box center [82, 233] width 99 height 14
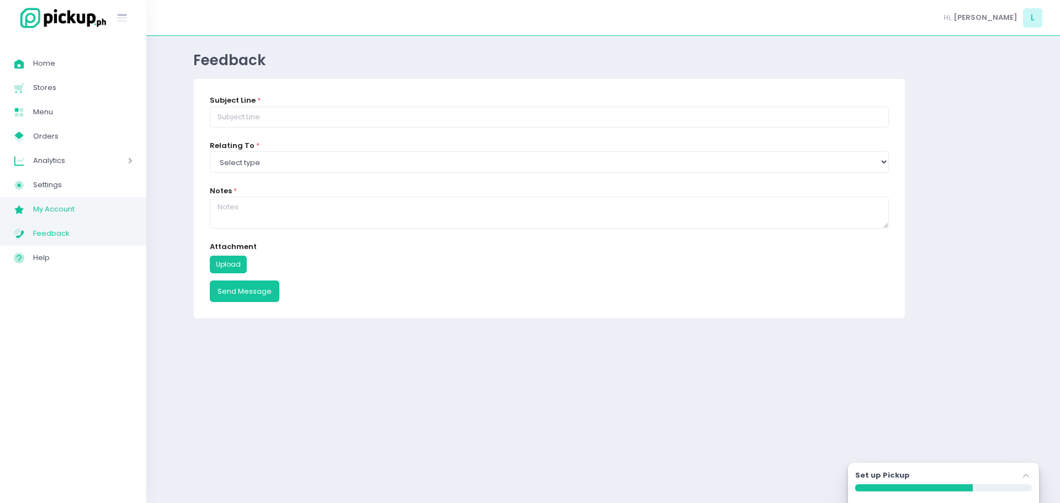
click at [30, 213] on span "My Account Created with Sketch." at bounding box center [23, 209] width 19 height 14
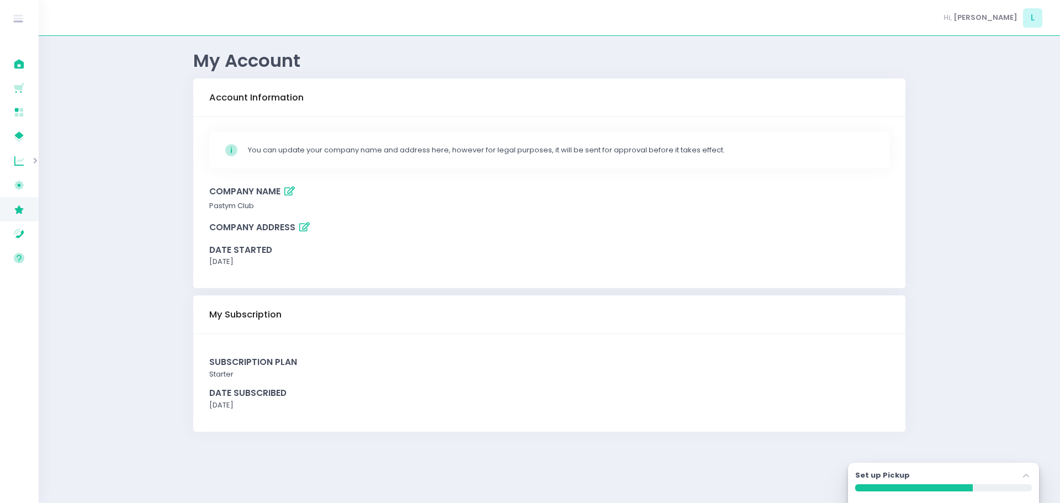
click at [319, 150] on div "You can update your company name and address here, however for legal purposes, …" at bounding box center [561, 150] width 627 height 11
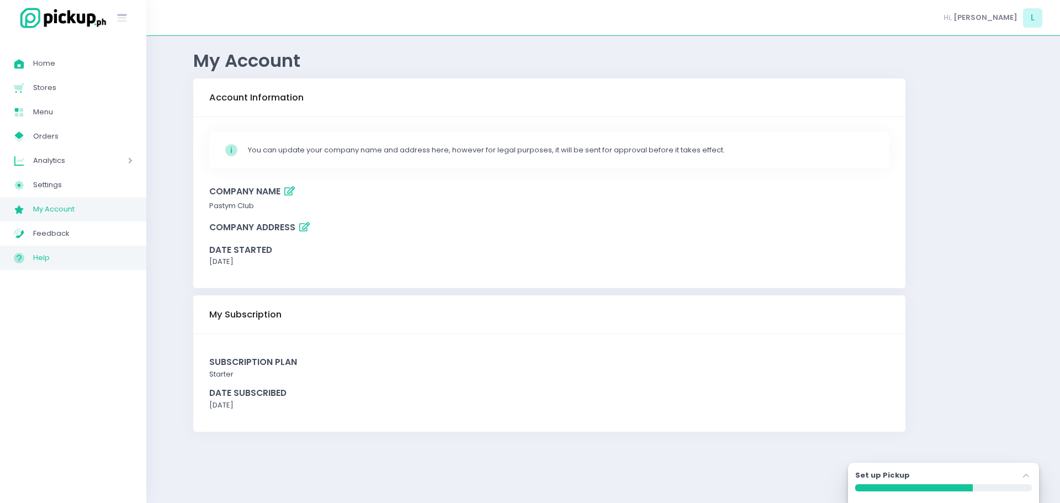
click at [52, 259] on span "Help" at bounding box center [82, 258] width 99 height 14
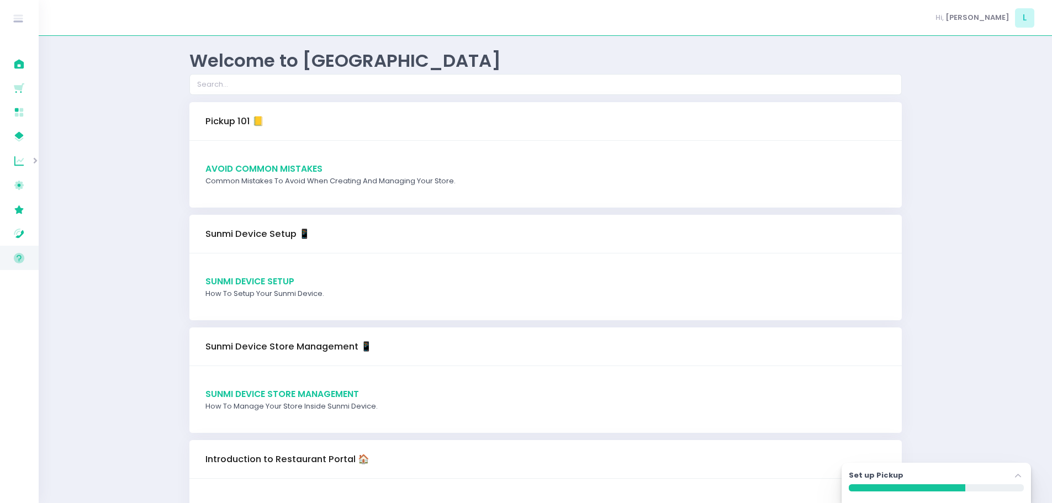
click at [269, 170] on span "Avoid Common Mistakes" at bounding box center [263, 169] width 117 height 12
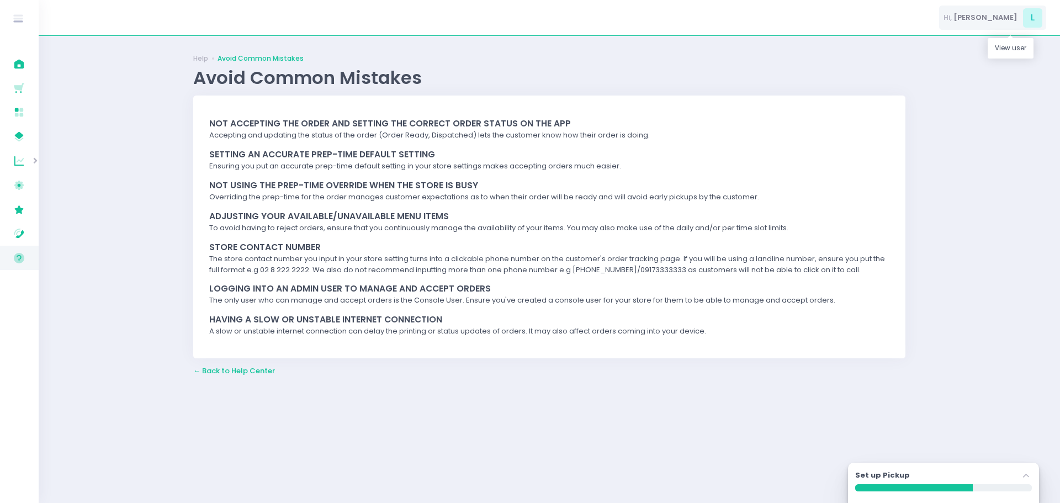
click at [1036, 25] on span "L" at bounding box center [1032, 17] width 19 height 19
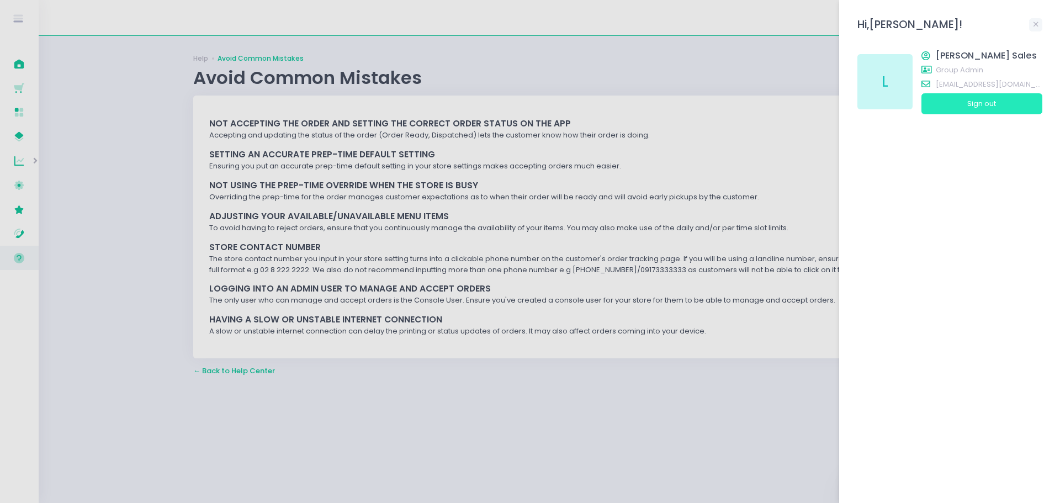
click at [985, 101] on button "Sign out" at bounding box center [982, 103] width 121 height 21
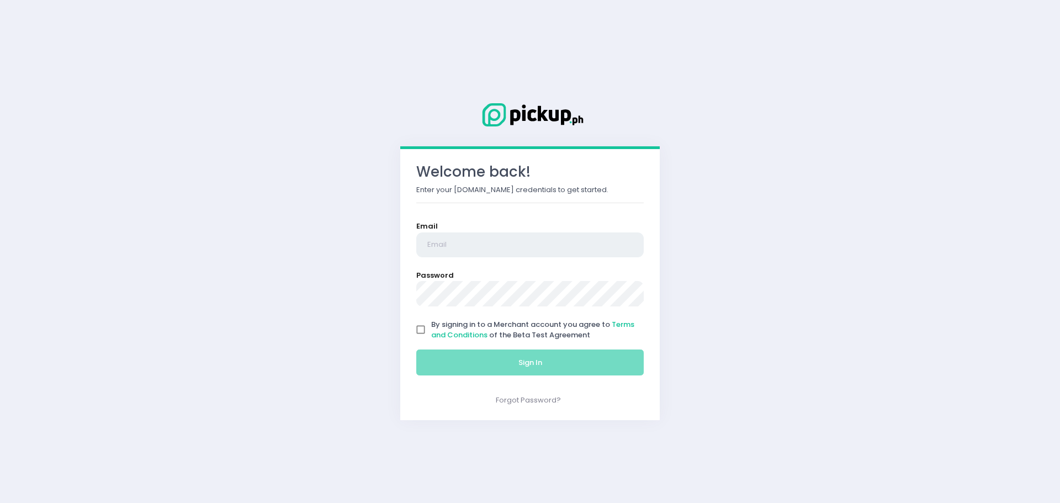
click at [464, 241] on input "email" at bounding box center [529, 244] width 227 height 25
click at [422, 329] on input "By signing in to a Merchant account you agree to Terms and Conditions of the Be…" at bounding box center [420, 329] width 21 height 21
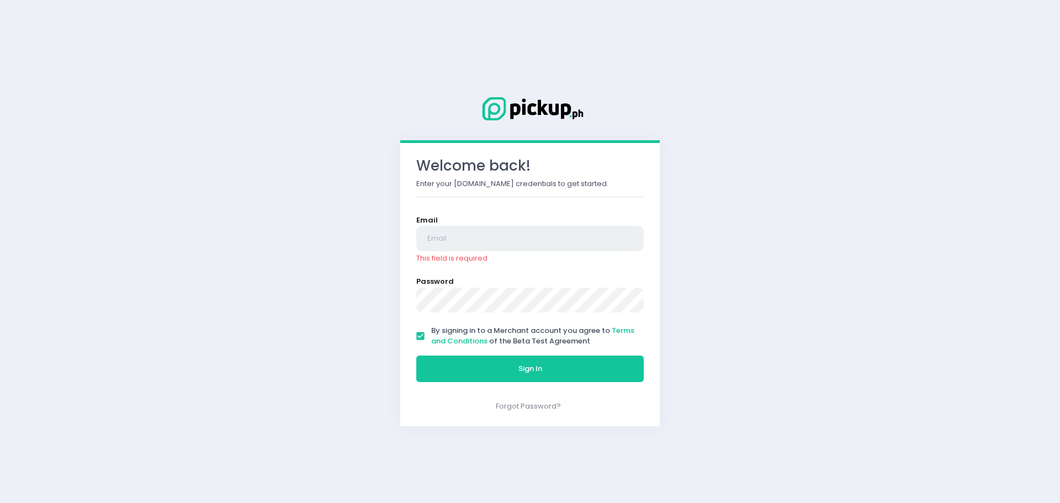
click at [484, 245] on input "email" at bounding box center [529, 238] width 227 height 25
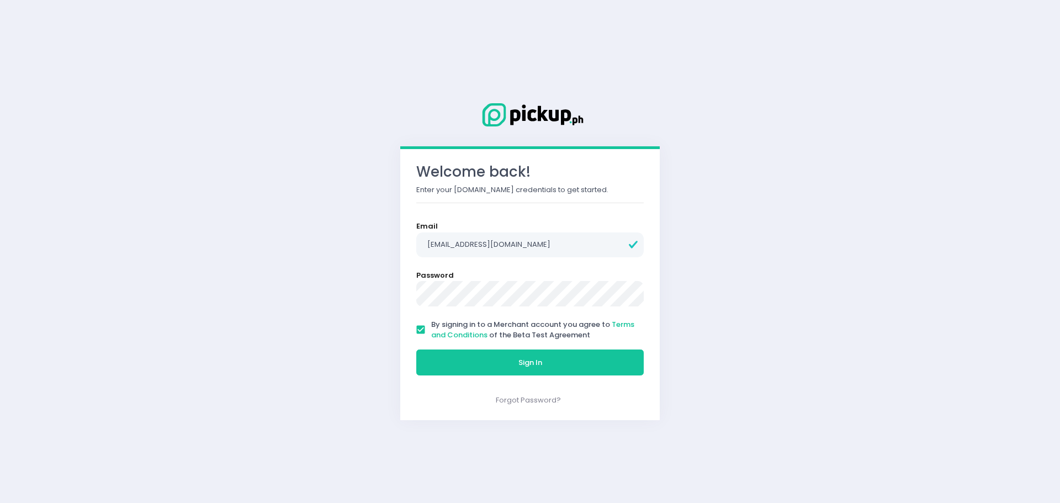
click at [416, 350] on button "Sign In" at bounding box center [529, 363] width 227 height 27
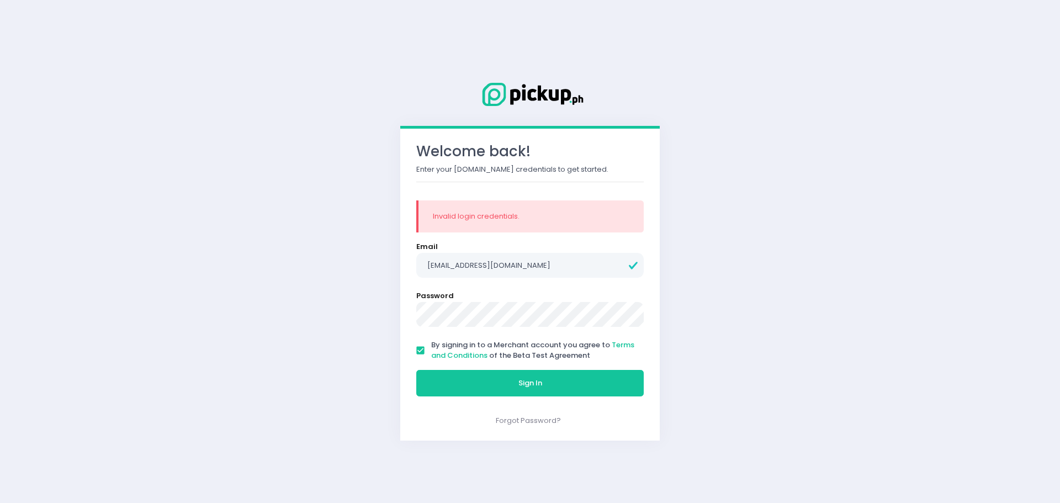
click at [416, 370] on button "Sign In" at bounding box center [529, 383] width 227 height 27
drag, startPoint x: 545, startPoint y: 276, endPoint x: 386, endPoint y: 280, distance: 159.1
click at [386, 280] on div "Welcome back! Enter your Pickup.ph credentials to get started. Invalid login cr…" at bounding box center [530, 251] width 1060 height 503
click at [416, 370] on button "Sign In" at bounding box center [529, 383] width 227 height 27
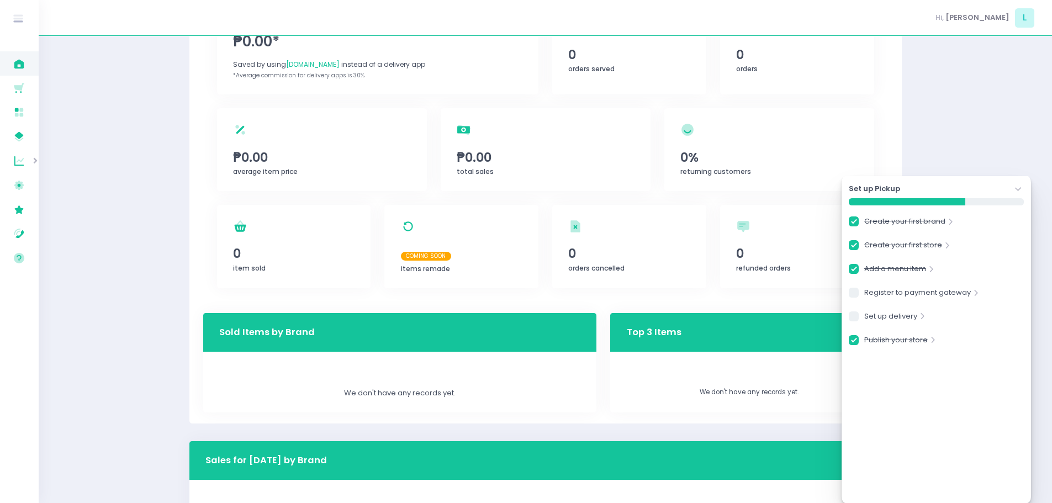
scroll to position [166, 0]
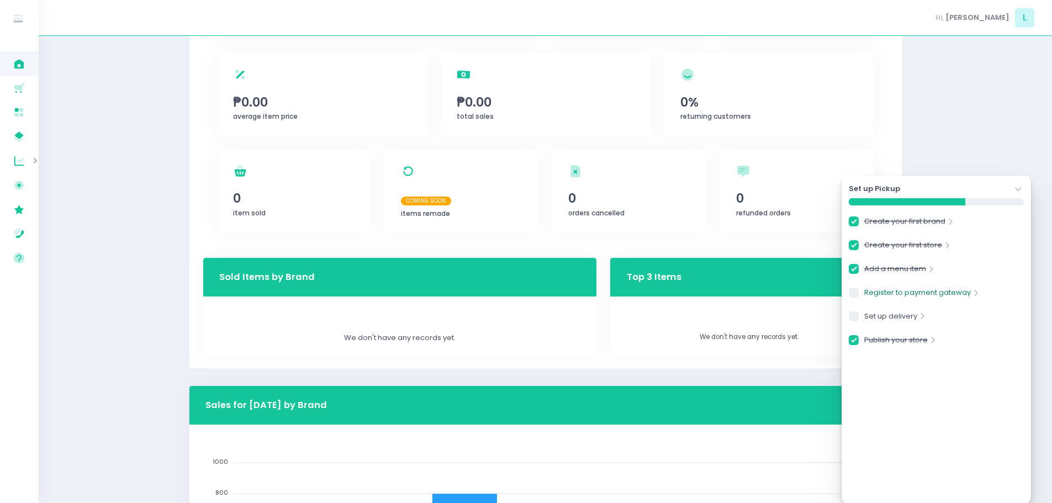
click at [960, 294] on link "Register to payment gateway" at bounding box center [917, 294] width 107 height 15
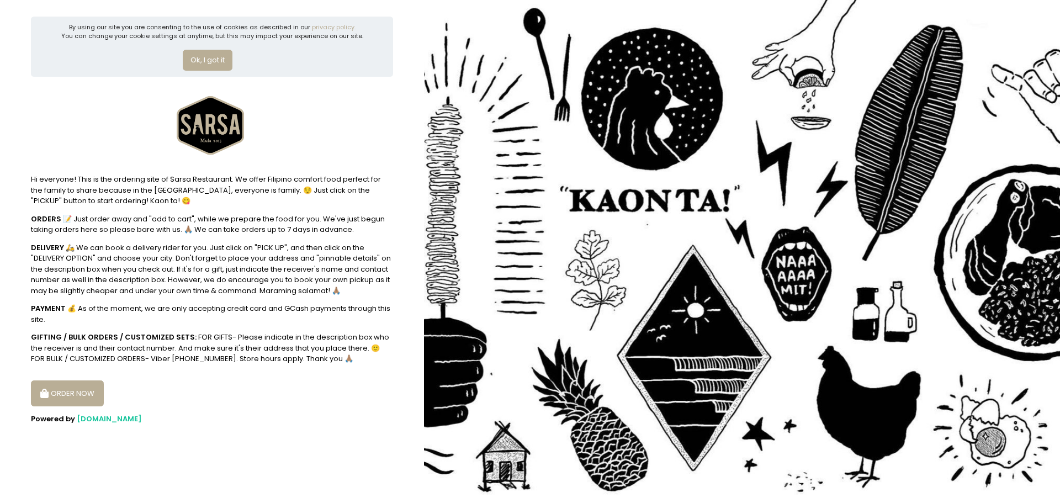
click at [201, 59] on button "Ok, I got it" at bounding box center [208, 60] width 50 height 21
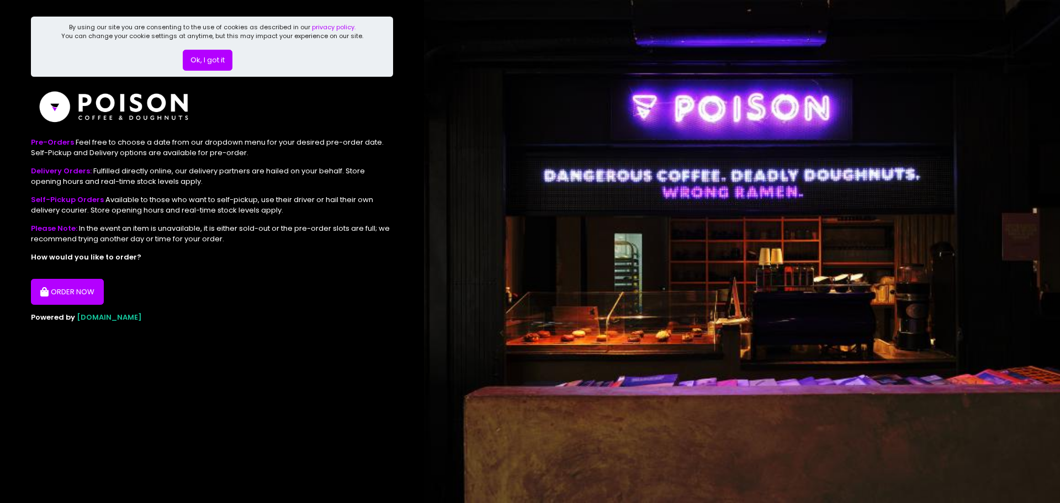
click at [206, 65] on button "Ok, I got it" at bounding box center [208, 60] width 50 height 21
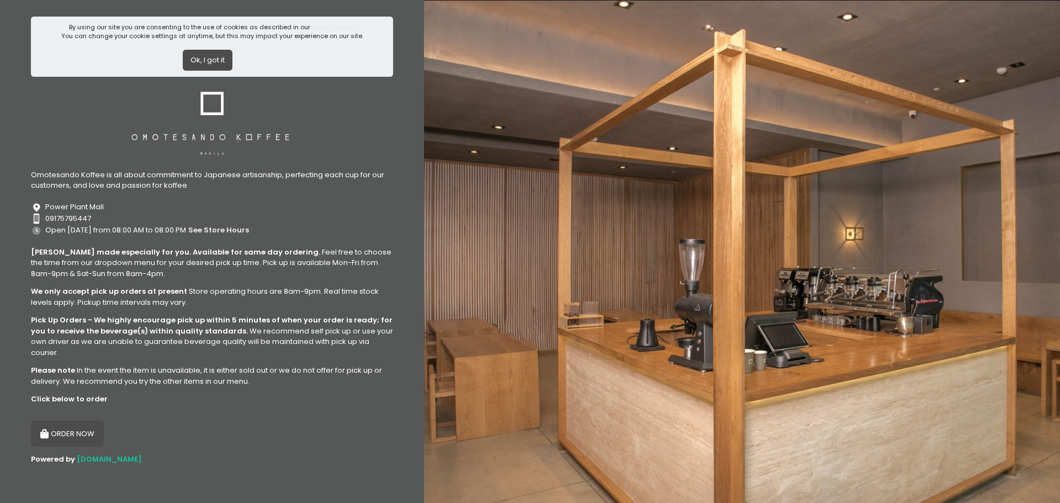
click at [209, 56] on button "Ok, I got it" at bounding box center [208, 60] width 50 height 21
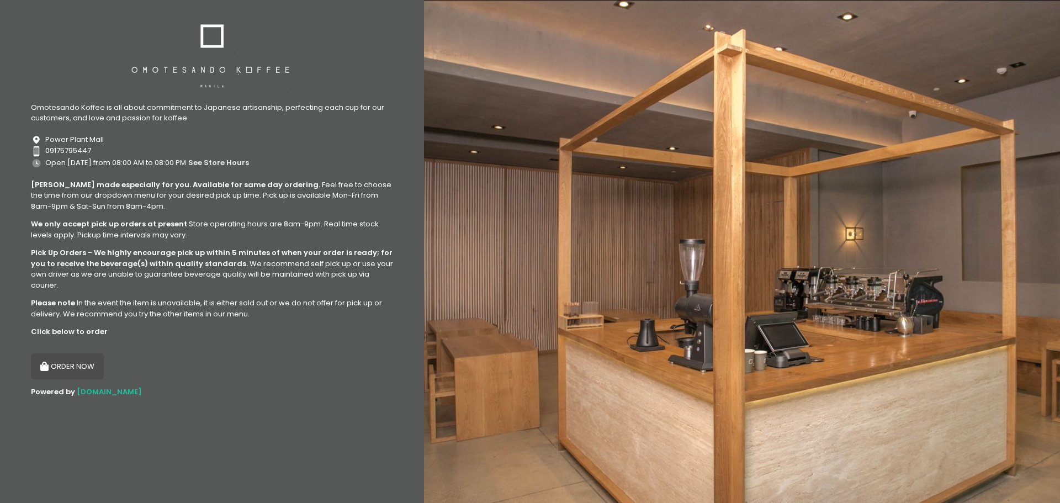
click at [82, 326] on div "Click below to order" at bounding box center [212, 331] width 362 height 11
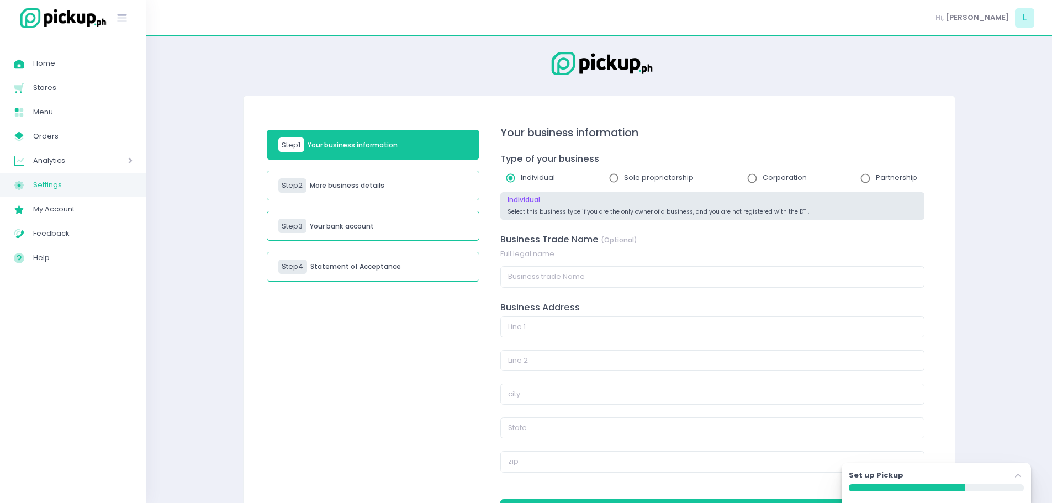
scroll to position [55, 0]
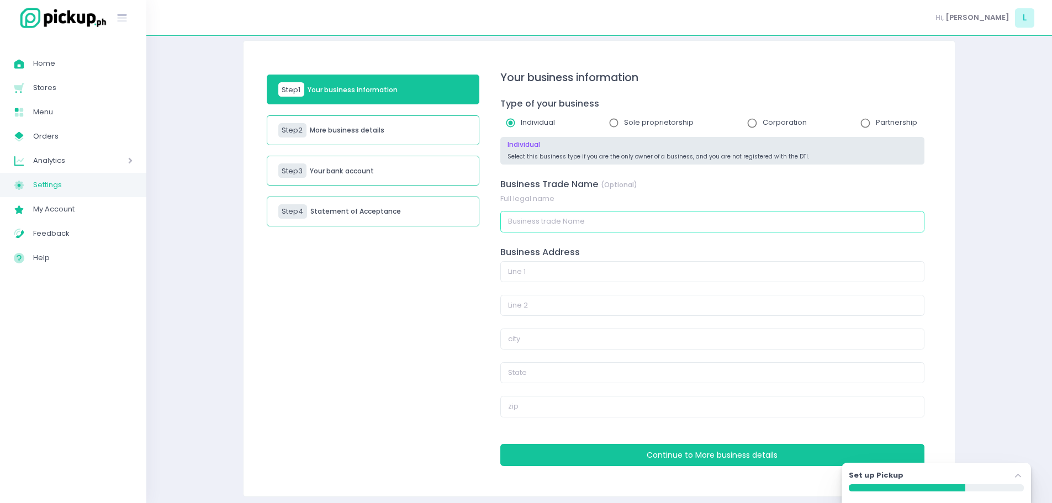
drag, startPoint x: 568, startPoint y: 217, endPoint x: 669, endPoint y: 219, distance: 101.1
click at [567, 217] on input "text" at bounding box center [712, 221] width 424 height 21
type input "The Pastym Club"
click at [602, 274] on input "text" at bounding box center [712, 271] width 424 height 21
type input "T"
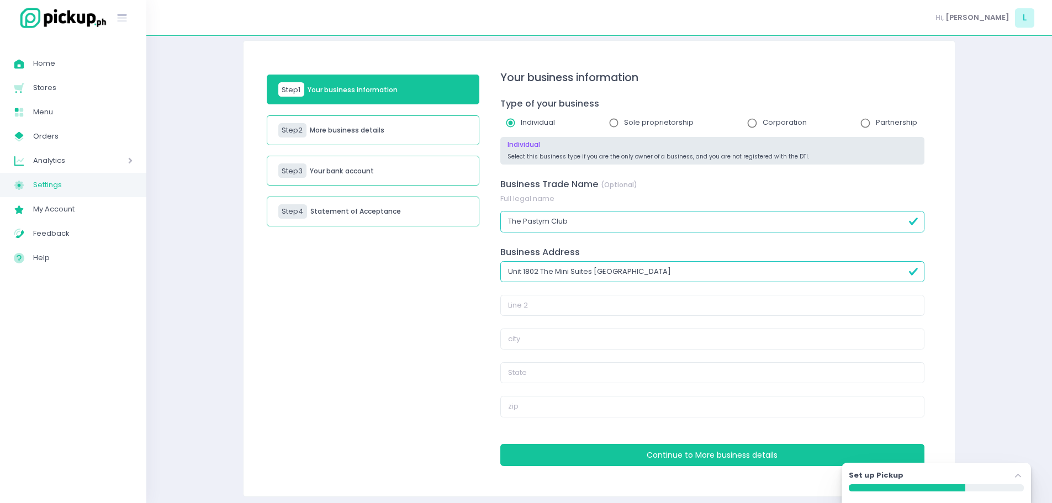
type input "Unit 1802 The Mini Suites Eton Tower Makati"
type input "Dela Rosa St., Legazpi Village"
type input "Makati"
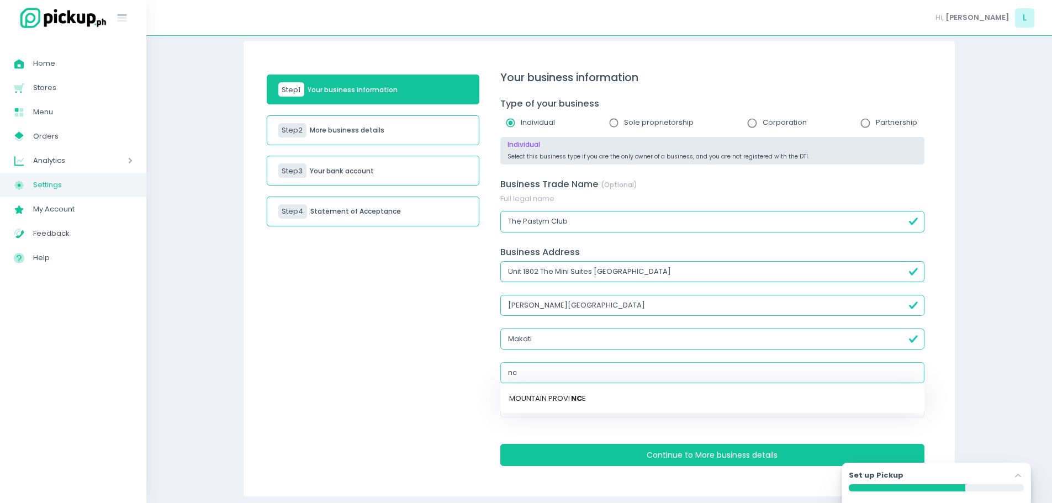
type input "n"
click at [579, 392] on link "NATIONAL CAPITAL REGION - MANI LA" at bounding box center [712, 399] width 424 height 22
type input "NATIONAL CAPITAL REGION - MANILA"
click at [578, 407] on input "text" at bounding box center [712, 406] width 424 height 21
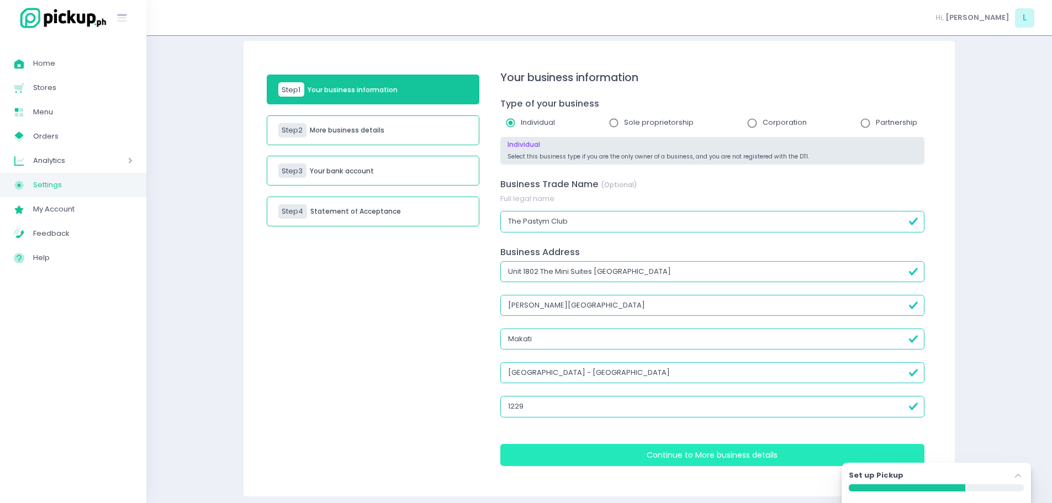
type input "1229"
click at [574, 448] on button "Continue to More business details" at bounding box center [712, 455] width 424 height 22
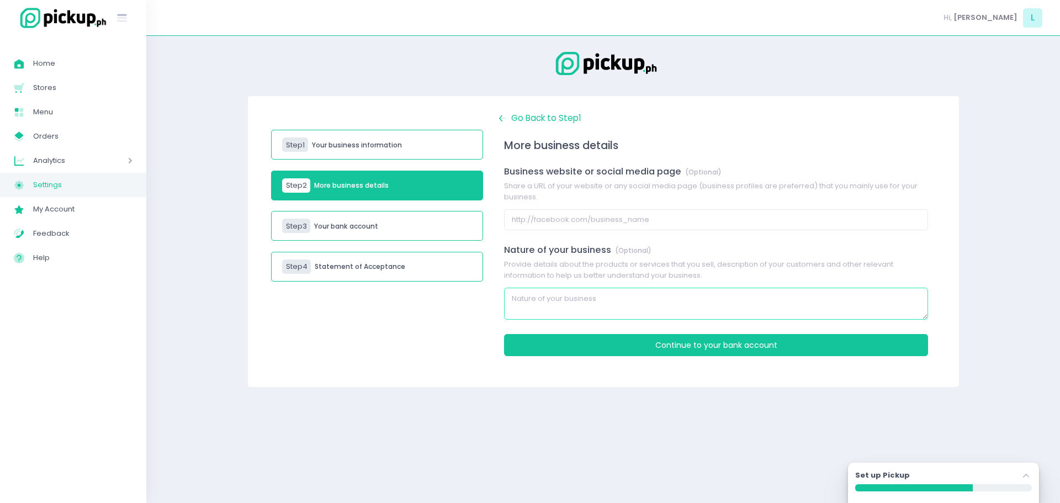
click at [573, 299] on textarea at bounding box center [716, 304] width 424 height 32
click at [576, 297] on textarea at bounding box center [716, 304] width 424 height 32
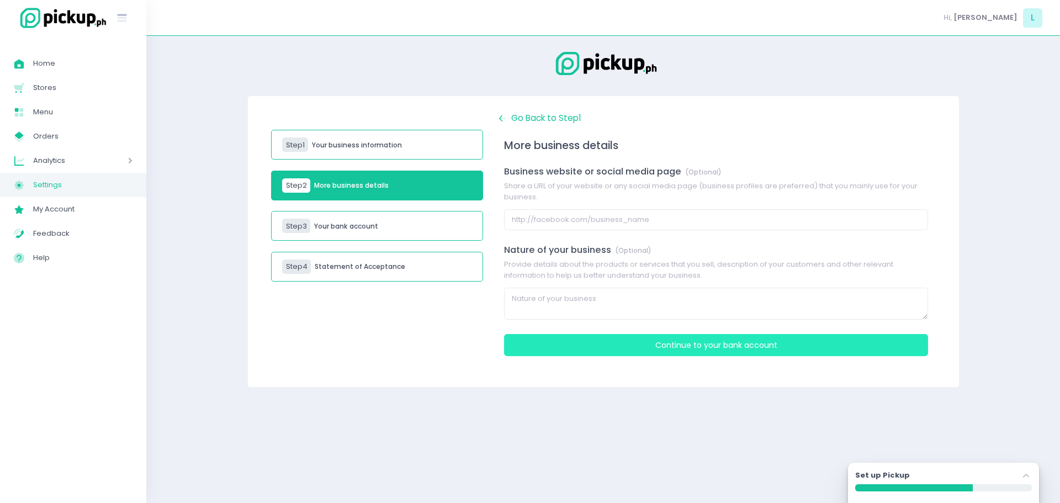
click at [754, 347] on span "Your bank account" at bounding box center [740, 345] width 73 height 11
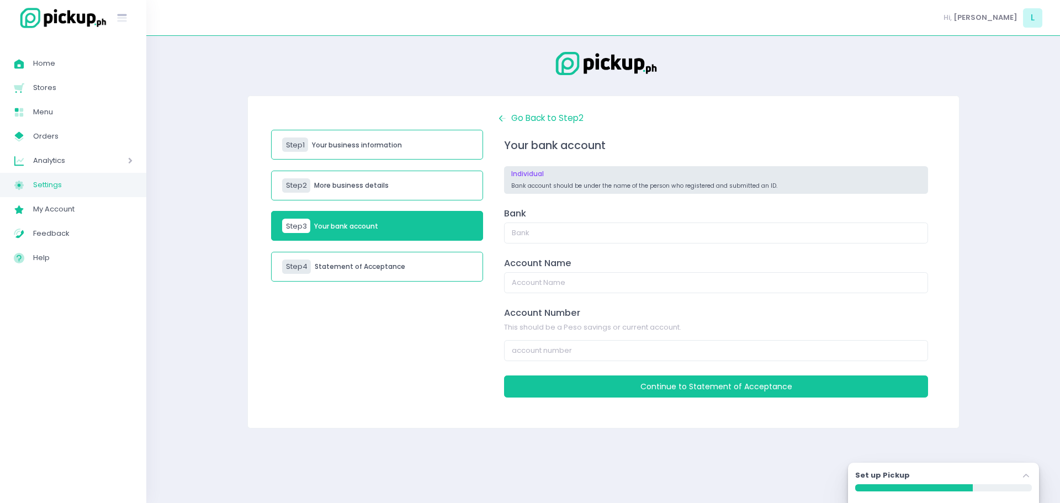
click at [374, 260] on div "Step 4 Statement of Acceptance" at bounding box center [377, 267] width 213 height 30
click at [385, 272] on div "Step 4 Statement of Acceptance" at bounding box center [377, 267] width 213 height 30
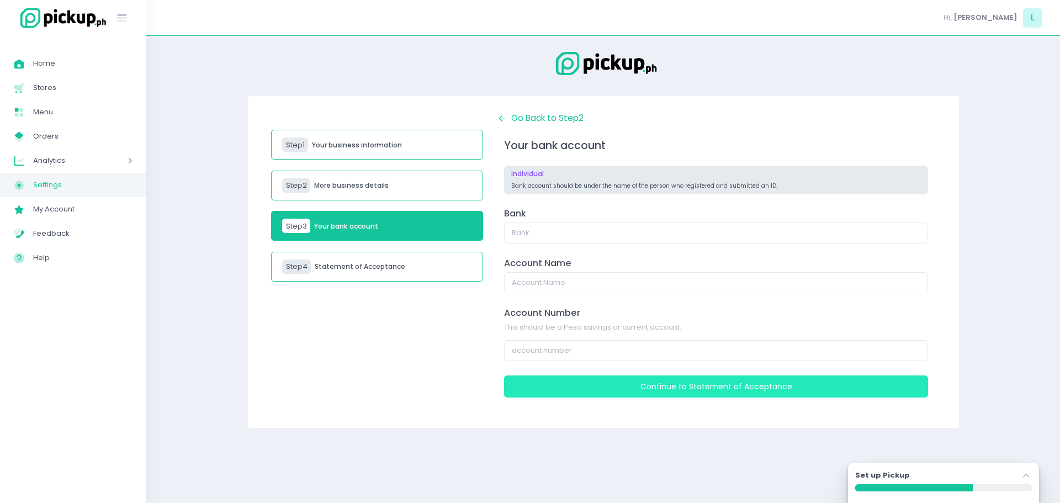
click at [648, 391] on button "Continue to Statement of Acceptance" at bounding box center [716, 386] width 424 height 22
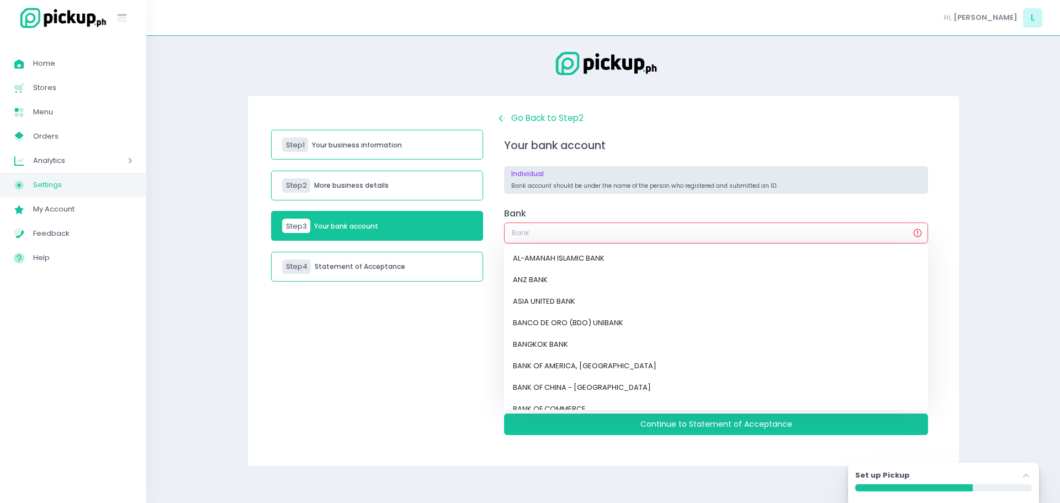
click at [559, 231] on input "text" at bounding box center [716, 233] width 424 height 21
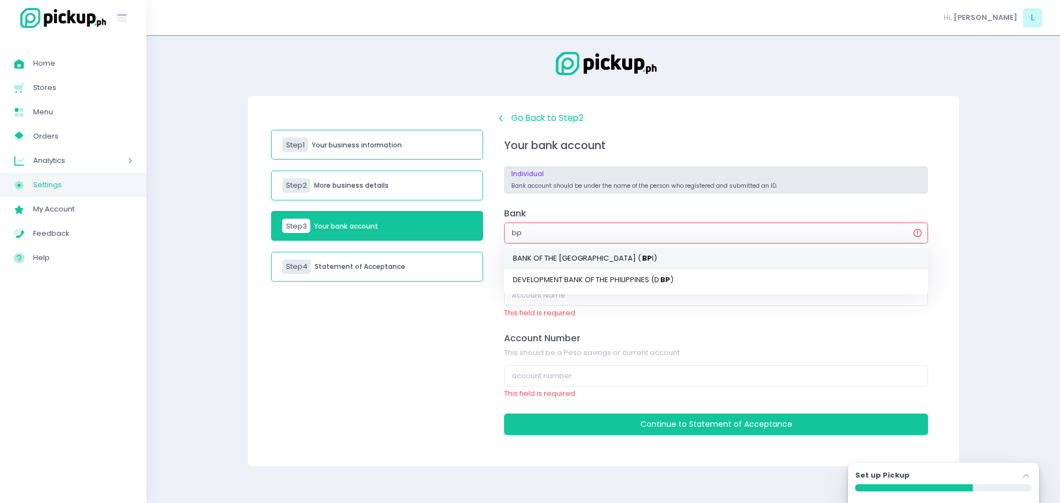
click at [591, 256] on link "BANK OF THE PHILIPPINE ISLANDS ( BP I)" at bounding box center [716, 259] width 424 height 22
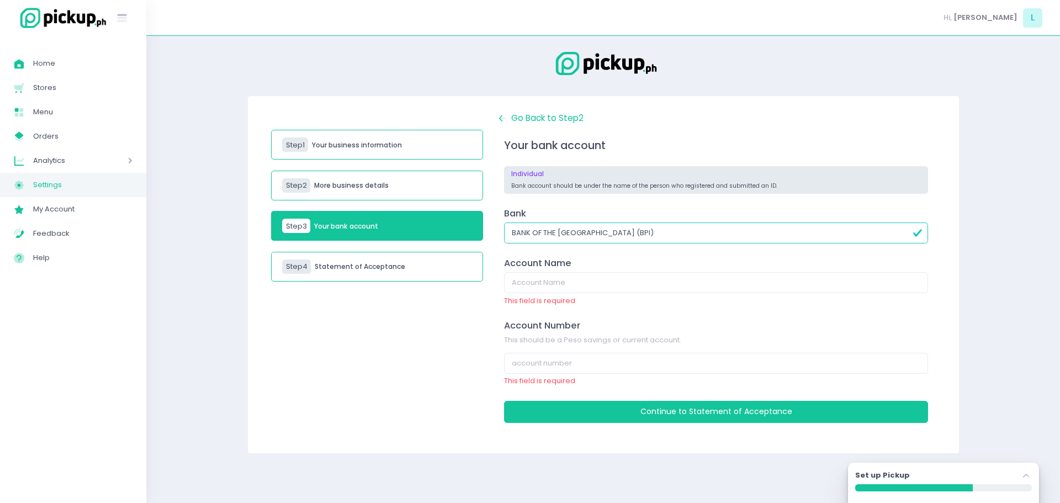
type input "BANK OF THE PHILIPPINE ISLANDS (BPI)"
click at [581, 276] on input "text" at bounding box center [716, 282] width 424 height 21
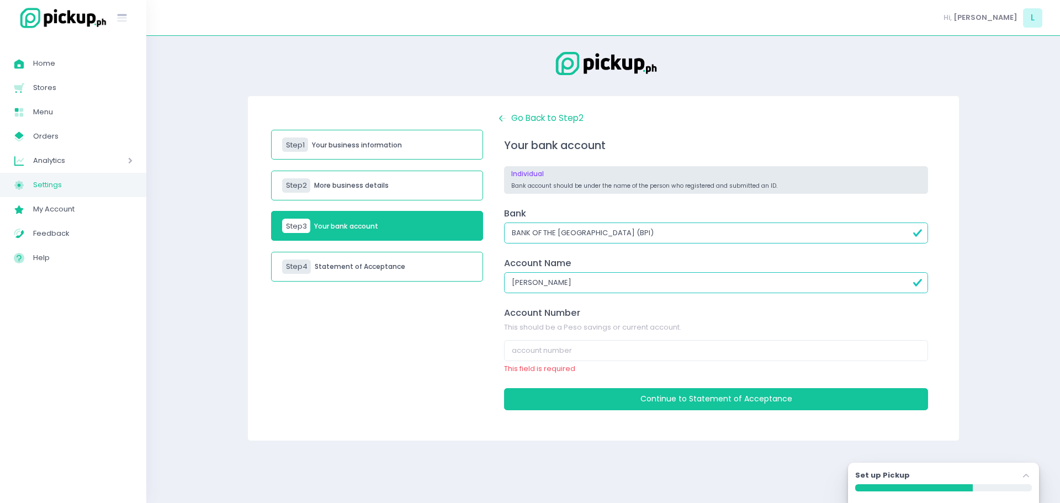
type input "Lorenzo Jose Y Sales"
click at [601, 351] on input "number" at bounding box center [716, 350] width 424 height 21
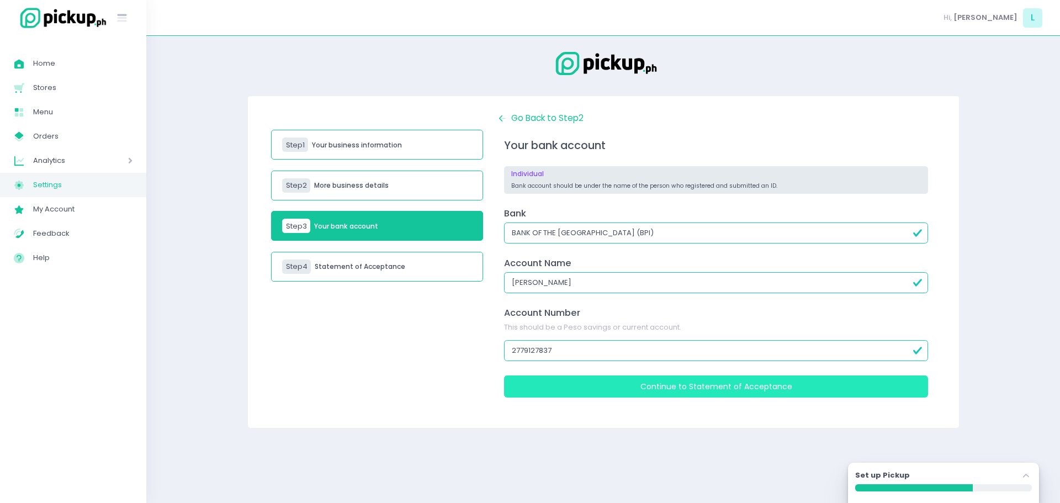
type input "2779127837"
click at [662, 387] on button "Continue to Statement of Acceptance" at bounding box center [716, 386] width 424 height 22
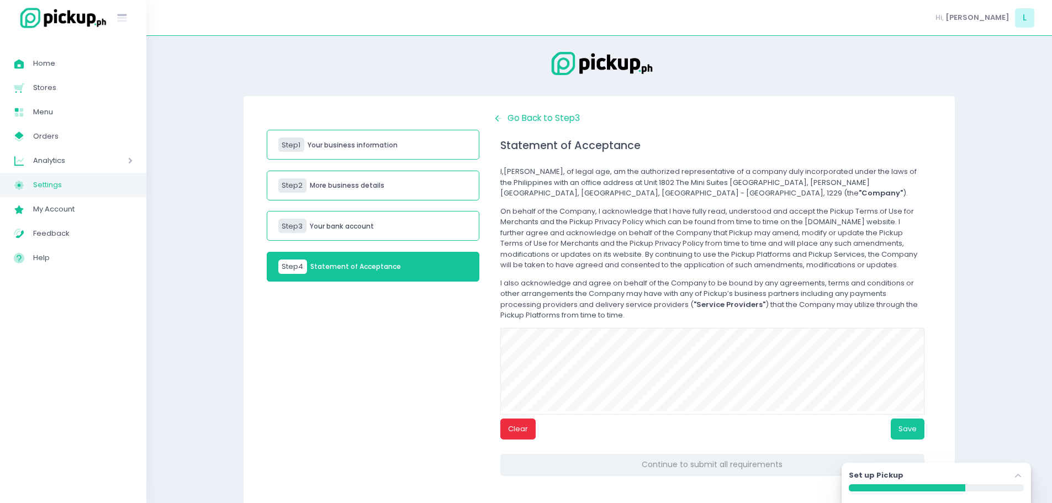
click at [523, 430] on button "Clear" at bounding box center [517, 429] width 35 height 21
click at [566, 117] on span "Back Created with Sketch. Go Back to Step 3" at bounding box center [536, 118] width 87 height 12
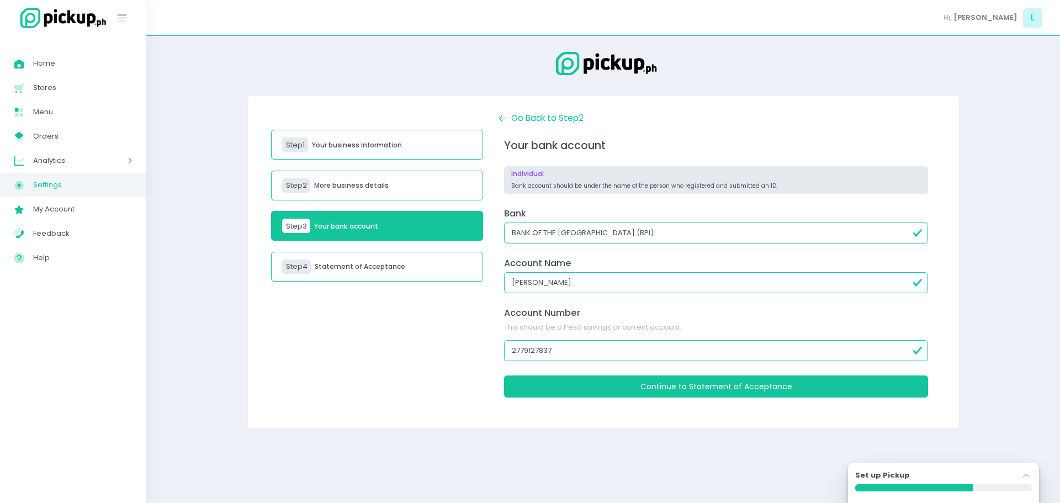
click at [565, 117] on span "Back Created with Sketch. Go Back to Step 2" at bounding box center [540, 118] width 87 height 12
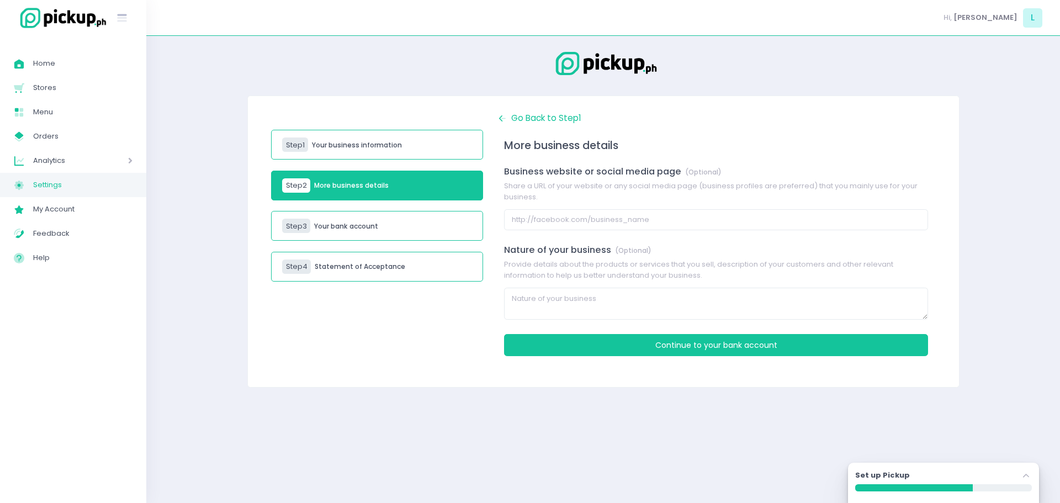
click at [64, 186] on span "Settings" at bounding box center [82, 185] width 99 height 14
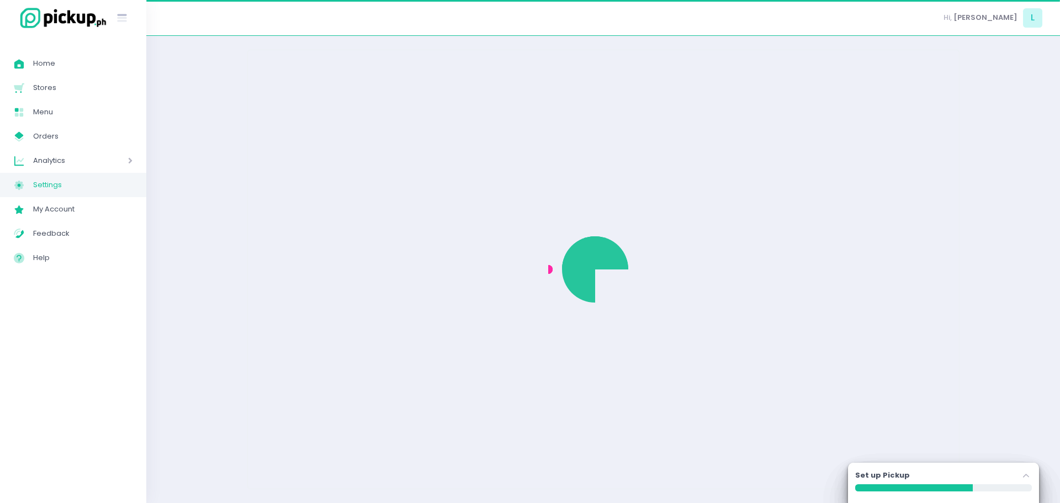
select select "active"
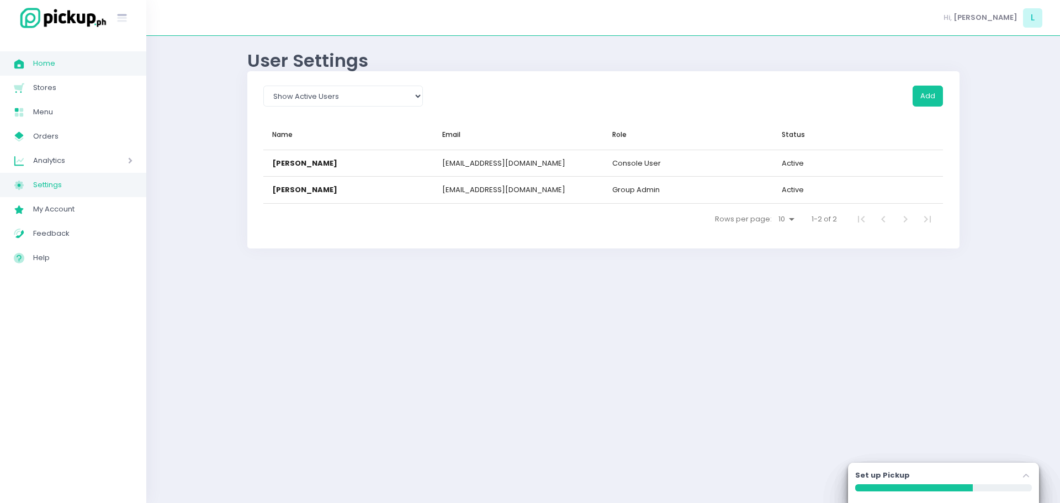
click at [52, 67] on span "Home" at bounding box center [82, 63] width 99 height 14
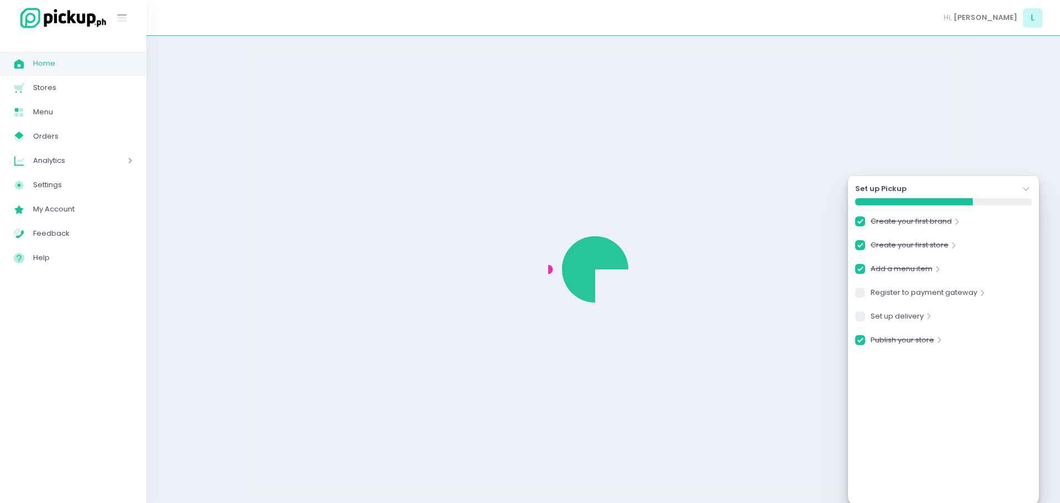
checkbox input "true"
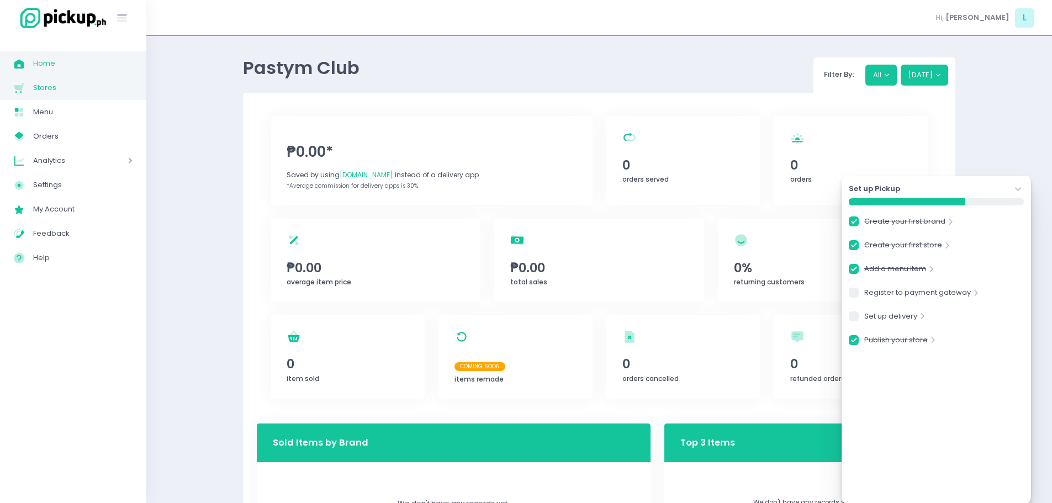
click at [57, 88] on span "Stores" at bounding box center [82, 88] width 99 height 14
checkbox input "true"
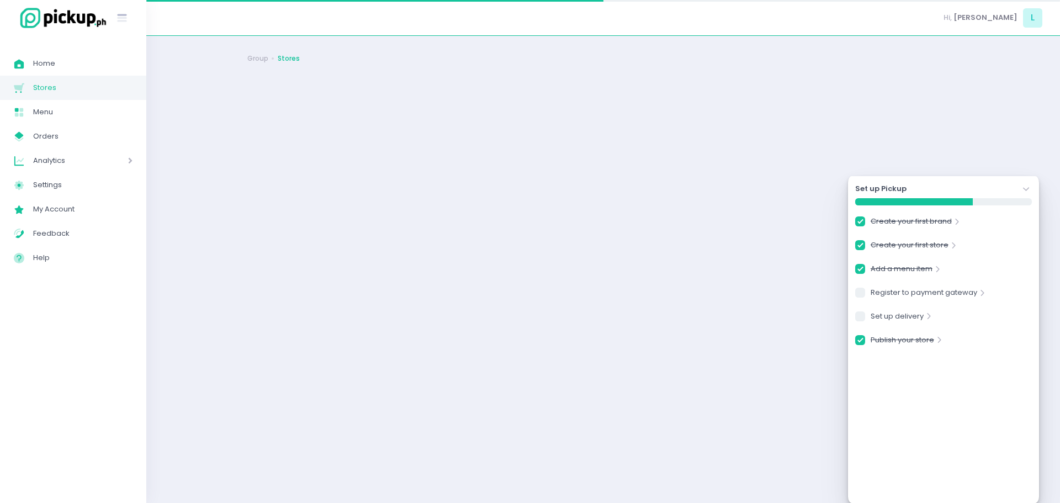
checkbox input "true"
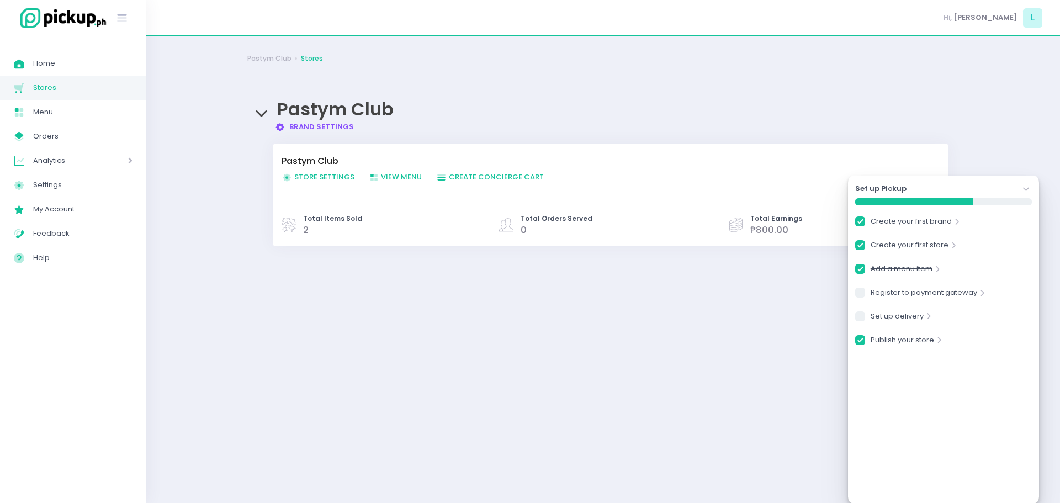
click at [260, 118] on div "Pastym Club Brand Settings Created with Sketch. Brand Settings" at bounding box center [603, 110] width 712 height 44
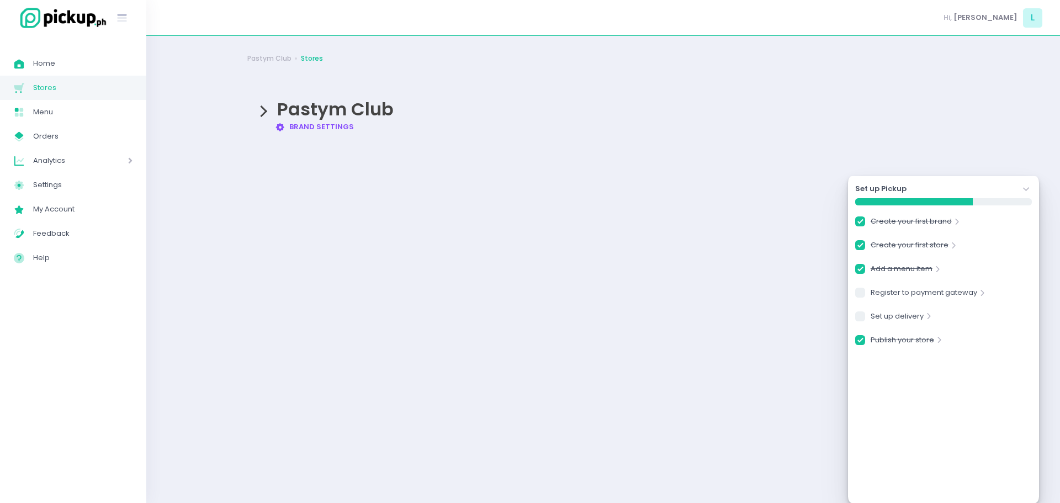
click at [261, 115] on div "Pastym Club Brand Settings Created with Sketch. Brand Settings" at bounding box center [603, 110] width 712 height 44
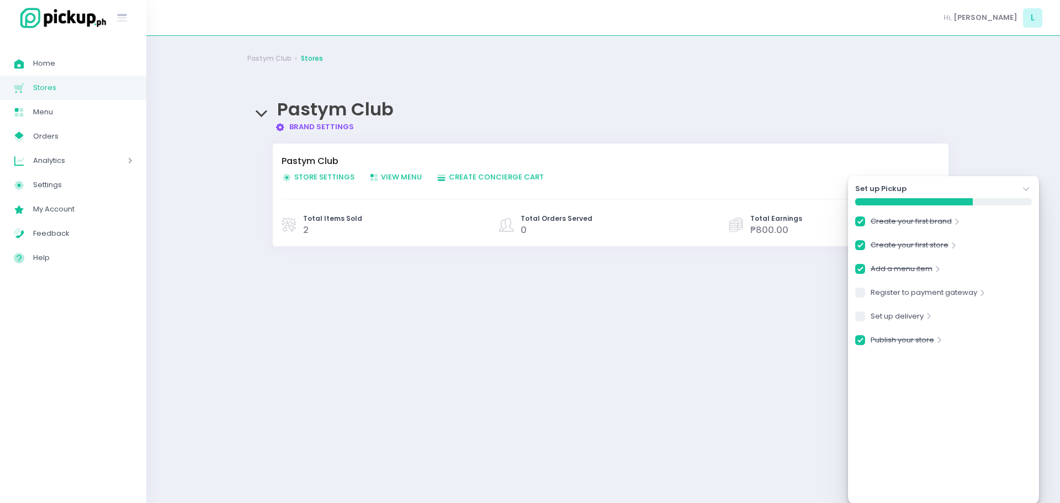
click at [292, 128] on link "Brand Settings Created with Sketch. Brand Settings" at bounding box center [314, 126] width 79 height 10
checkbox input "true"
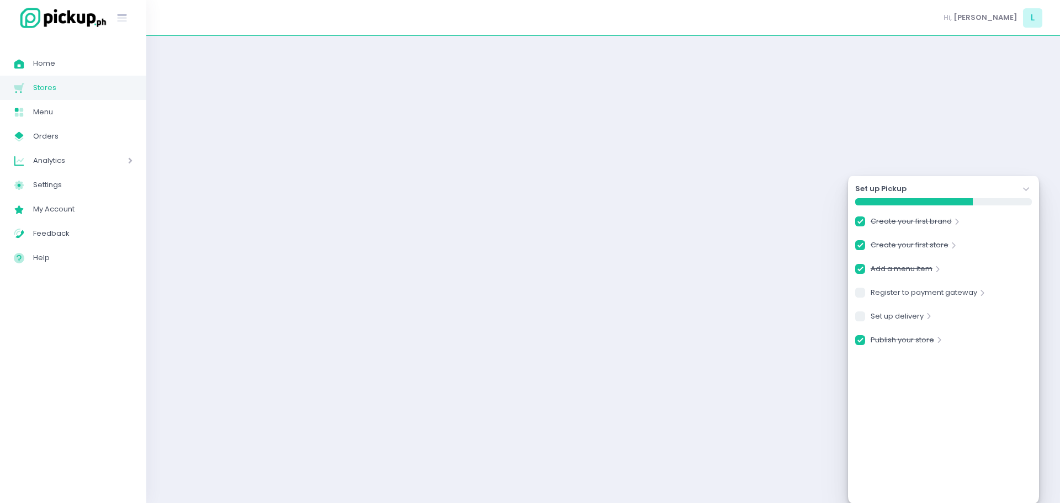
checkbox input "true"
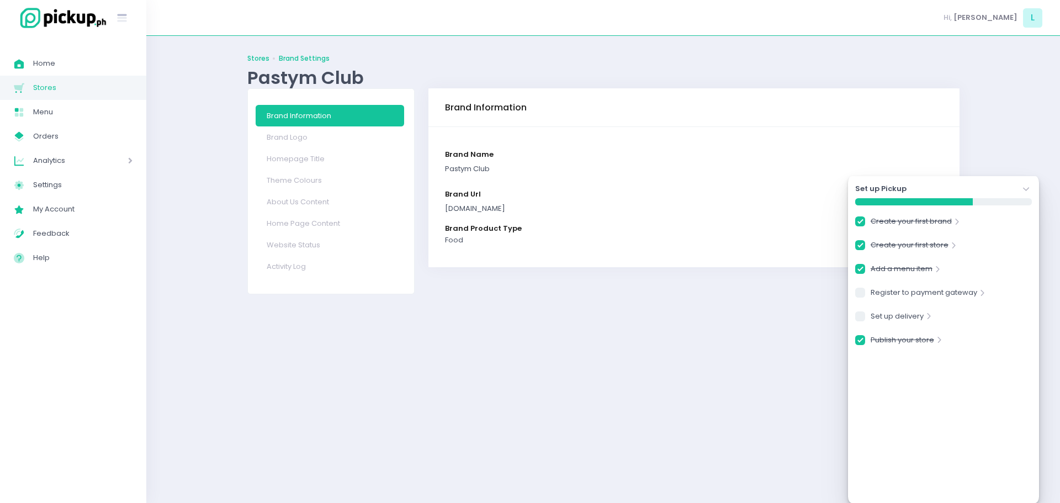
click at [262, 58] on link "Stores" at bounding box center [258, 59] width 22 height 10
checkbox input "true"
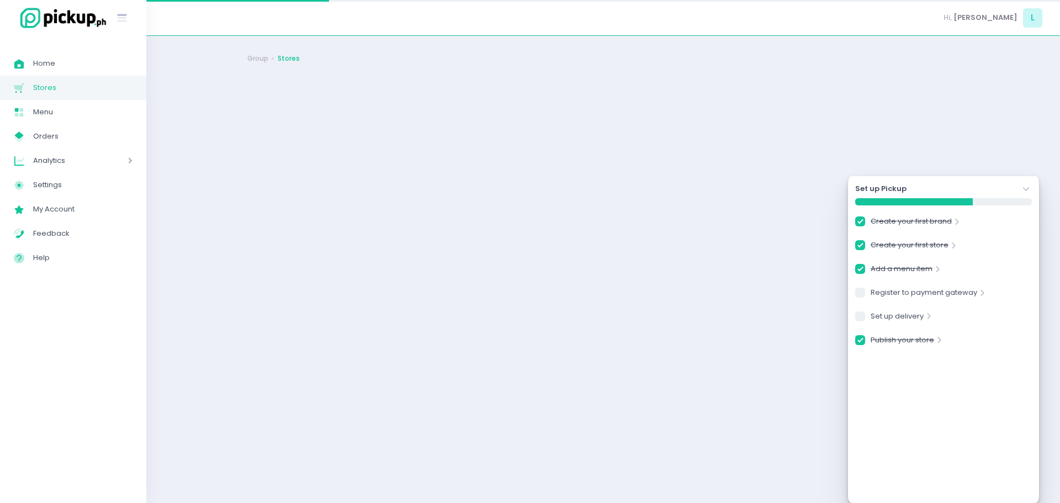
checkbox input "true"
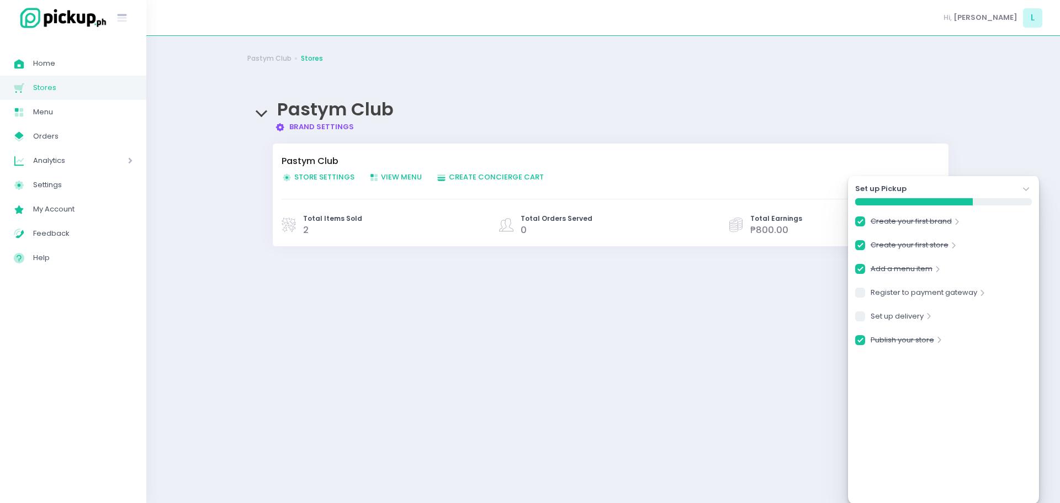
click at [310, 229] on span "2" at bounding box center [332, 230] width 59 height 13
click at [338, 178] on span "Store Settings Created with Sketch. Store Settings" at bounding box center [318, 177] width 73 height 10
checkbox input "true"
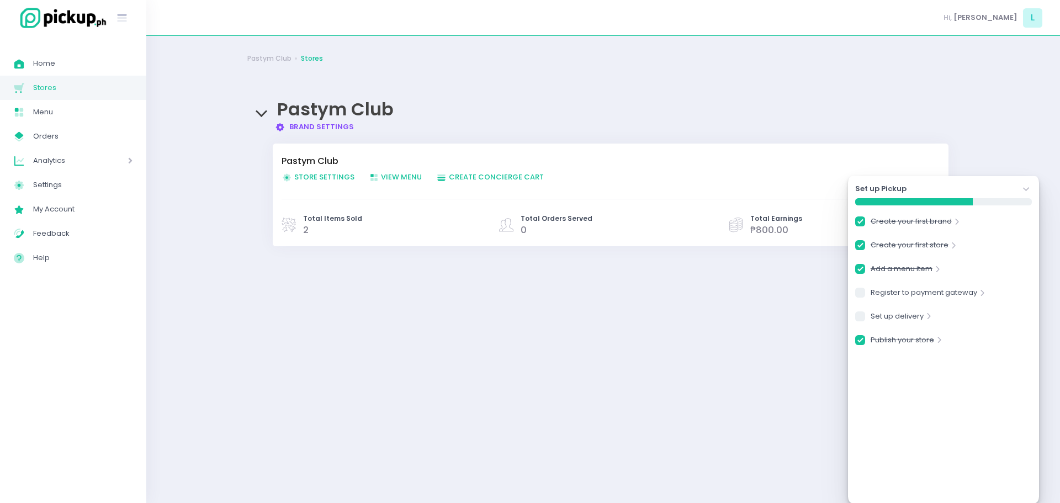
checkbox input "true"
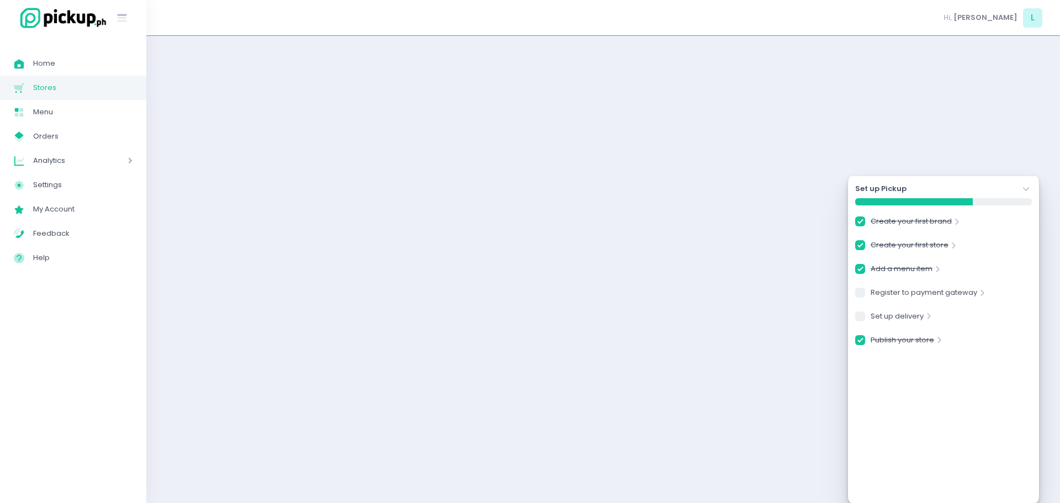
checkbox input "true"
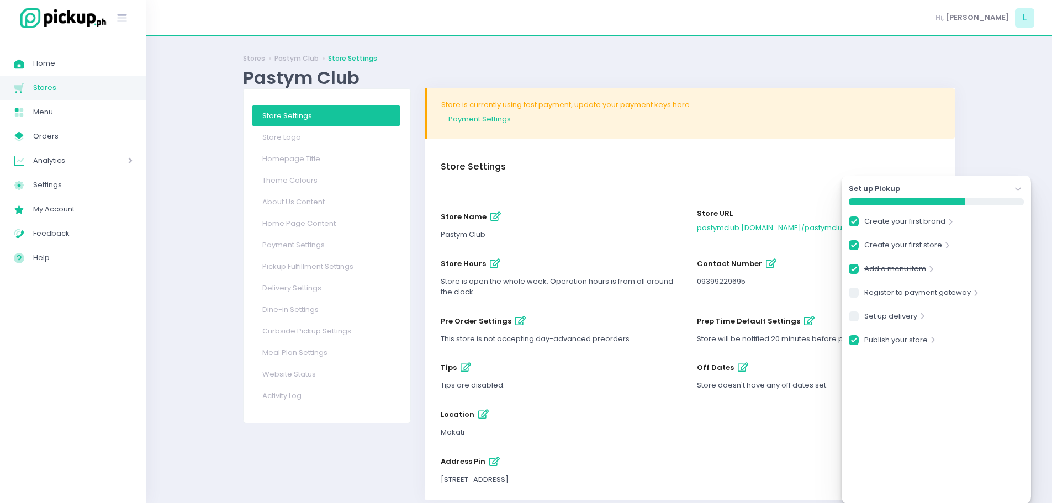
checkbox input "true"
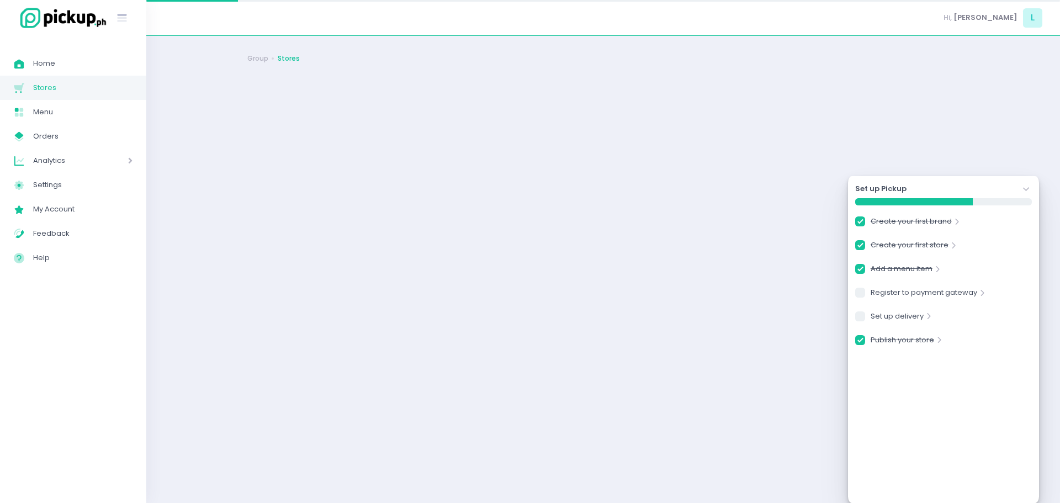
checkbox input "true"
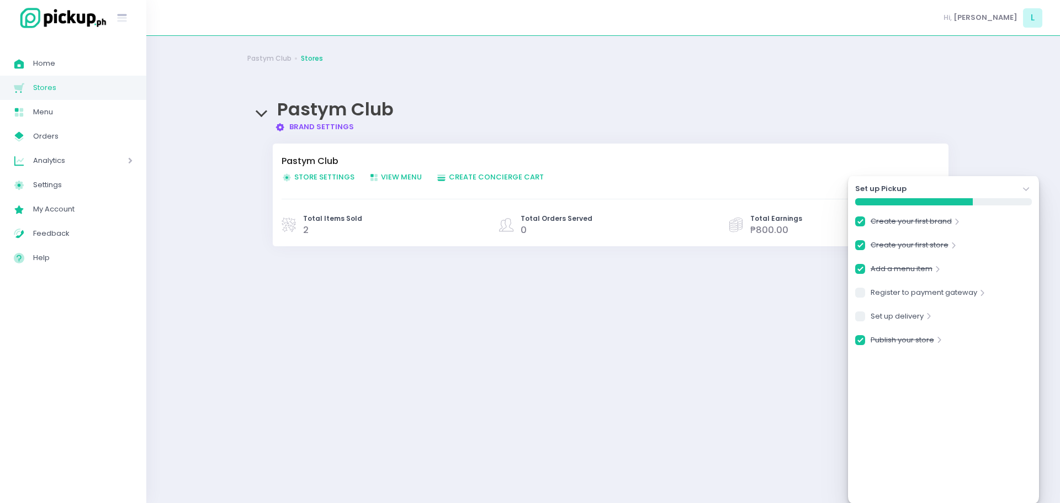
click at [395, 172] on span "View Menu Created with Sketch. View Menu" at bounding box center [396, 177] width 54 height 10
checkbox input "true"
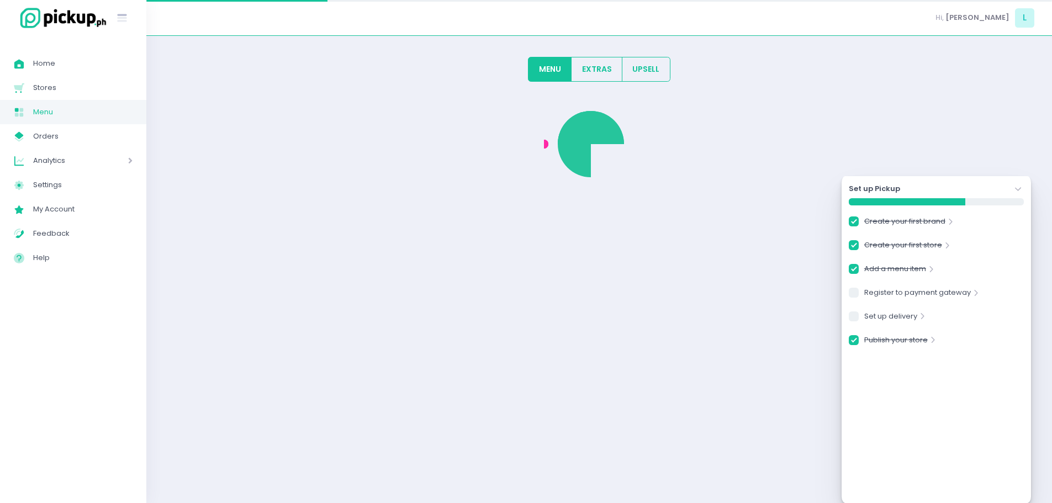
checkbox input "true"
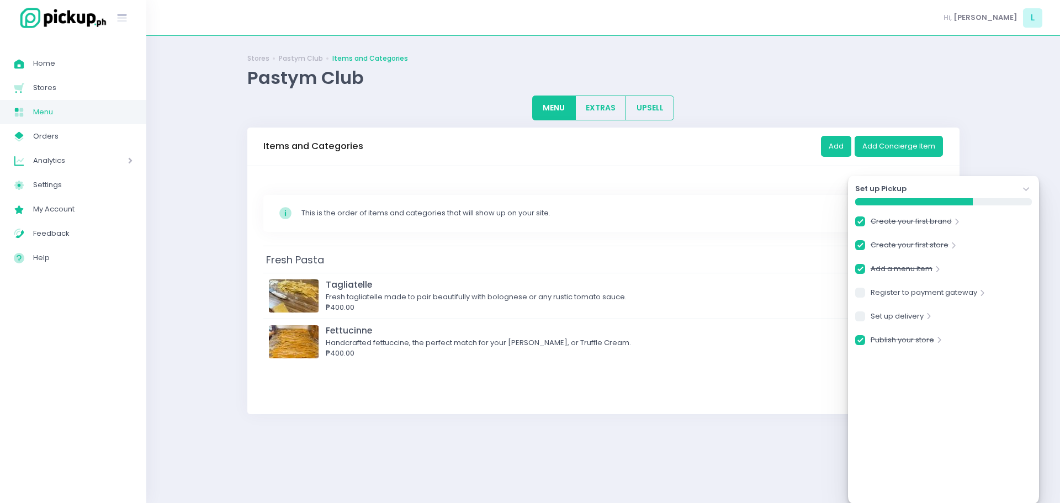
click at [1025, 191] on icon "Stockholm-icons / Navigation / Angle-down Created with Sketch." at bounding box center [1026, 189] width 11 height 11
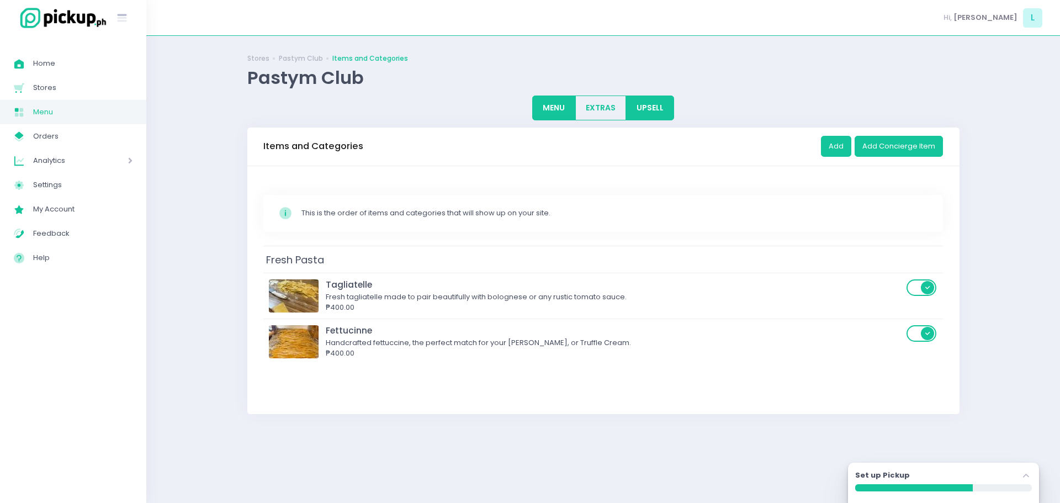
click at [655, 108] on button "UPSELL" at bounding box center [650, 108] width 49 height 25
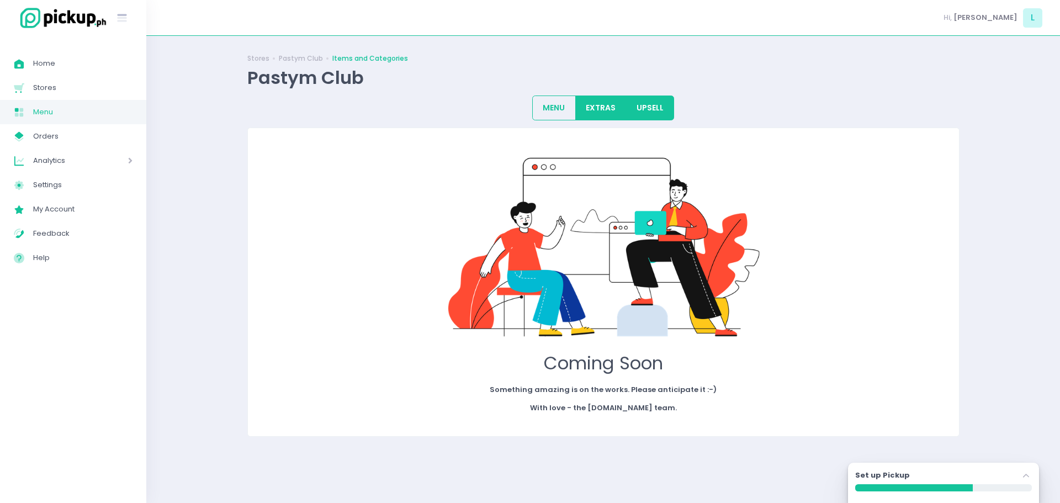
click at [612, 112] on button "EXTRAS" at bounding box center [600, 108] width 51 height 25
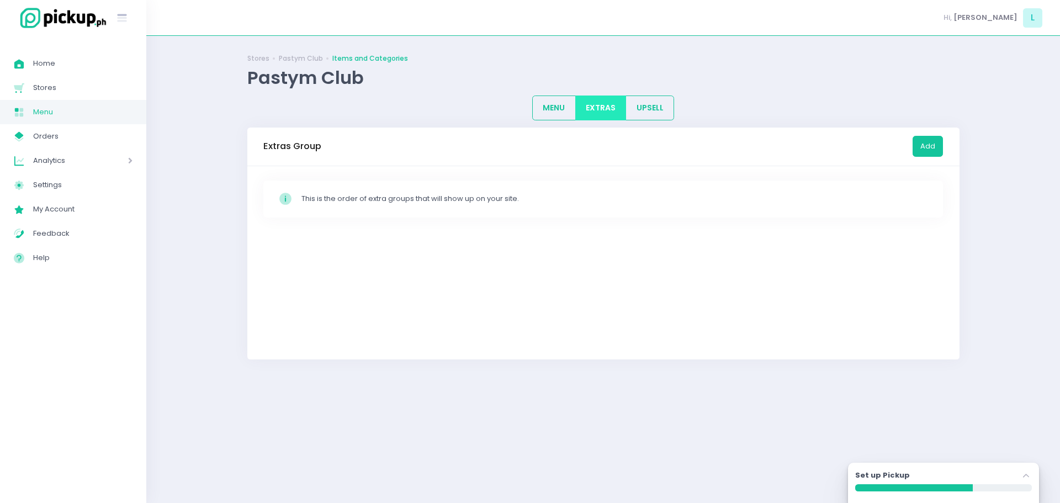
click at [584, 114] on button "EXTRAS" at bounding box center [600, 108] width 51 height 25
click at [283, 59] on link "Pastym Club" at bounding box center [301, 59] width 44 height 10
click at [256, 65] on div "Stores Pastym Club Items and Categories Pastym Club" at bounding box center [603, 69] width 712 height 39
click at [256, 59] on link "Stores" at bounding box center [258, 59] width 22 height 10
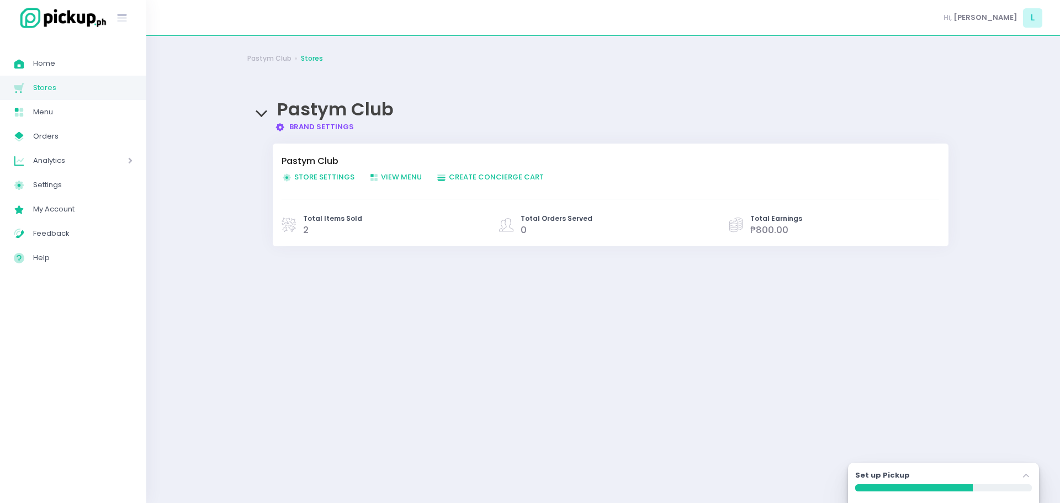
click at [464, 178] on span "Create Order Created with Sketch. Create Concierge Cart" at bounding box center [490, 177] width 108 height 10
click at [282, 125] on icon at bounding box center [280, 127] width 9 height 9
click at [540, 215] on span "Total Orders Served" at bounding box center [557, 219] width 72 height 10
